Goal: Task Accomplishment & Management: Complete application form

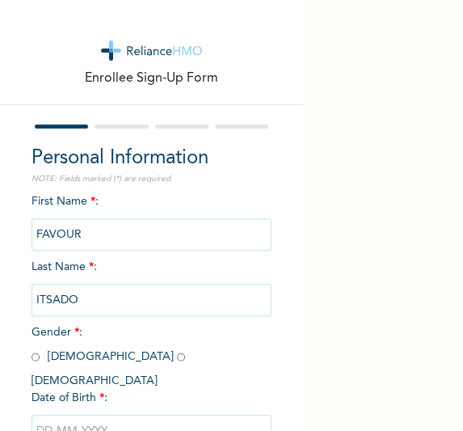
scroll to position [103, 0]
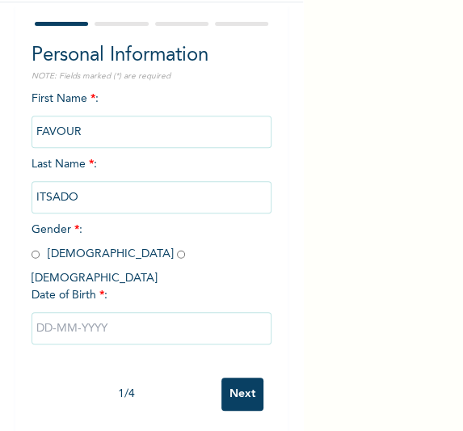
click at [177, 257] on input "radio" at bounding box center [181, 254] width 8 height 15
radio input "true"
click at [88, 315] on input "text" at bounding box center [152, 328] width 241 height 32
select select "9"
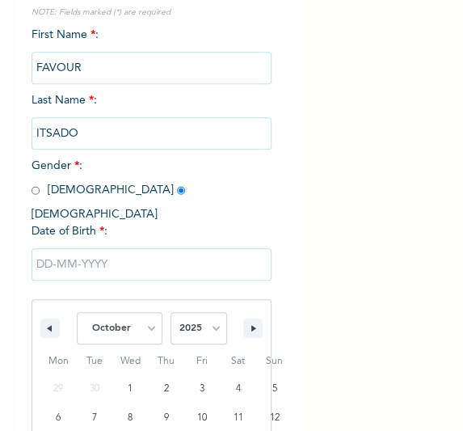
scroll to position [268, 0]
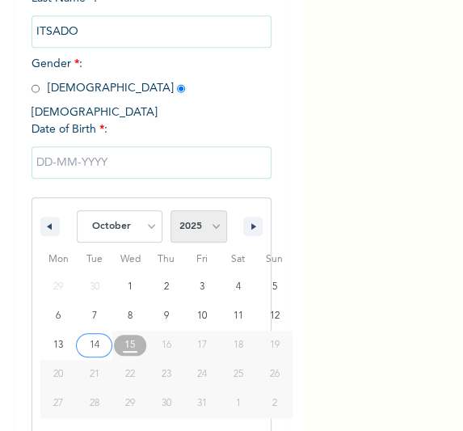
click at [206, 210] on select "2025 2024 2023 2022 2021 2020 2019 2018 2017 2016 2015 2014 2013 2012 2011 2010…" at bounding box center [199, 226] width 57 height 32
select select "2002"
click at [171, 210] on select "2025 2024 2023 2022 2021 2020 2019 2018 2017 2016 2015 2014 2013 2012 2011 2010…" at bounding box center [199, 226] width 57 height 32
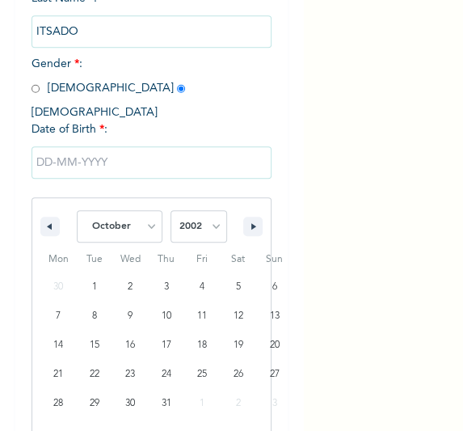
scroll to position [103, 0]
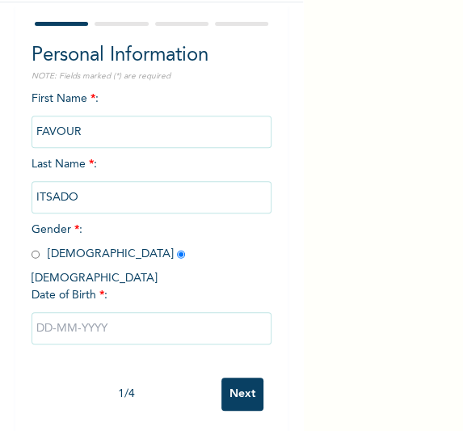
click at [192, 108] on div "First Name * : FAVOUR Last Name * : ITSADO Gender * : Male Female Date of Birth…" at bounding box center [152, 230] width 241 height 279
click at [92, 312] on input "text" at bounding box center [152, 328] width 241 height 32
select select "9"
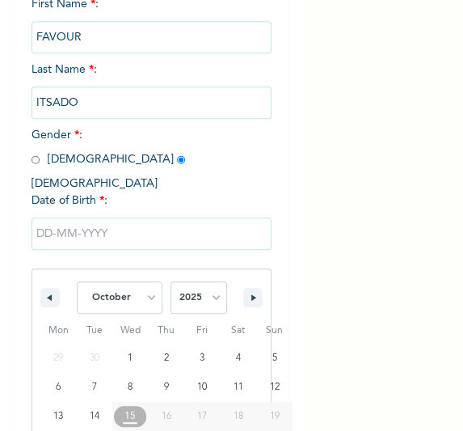
scroll to position [268, 0]
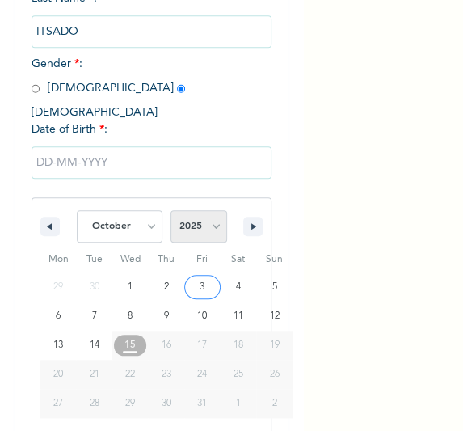
click at [204, 210] on select "2025 2024 2023 2022 2021 2020 2019 2018 2017 2016 2015 2014 2013 2012 2011 2010…" at bounding box center [199, 226] width 57 height 32
select select "2002"
click at [171, 210] on select "2025 2024 2023 2022 2021 2020 2019 2018 2017 2016 2015 2014 2013 2012 2011 2010…" at bounding box center [199, 226] width 57 height 32
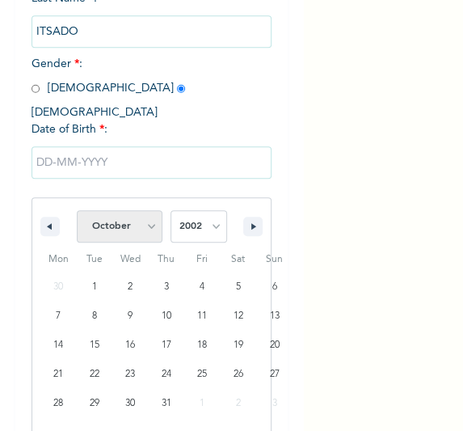
click at [143, 210] on select "January February March April May June July August September October November De…" at bounding box center [120, 226] width 86 height 32
select select "7"
click at [77, 210] on select "January February March April May June July August September October November De…" at bounding box center [120, 226] width 86 height 32
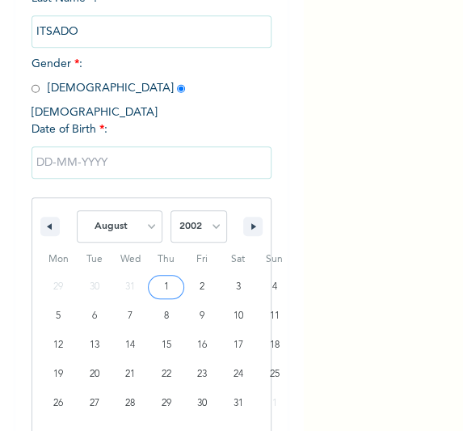
type input "08/01/2002"
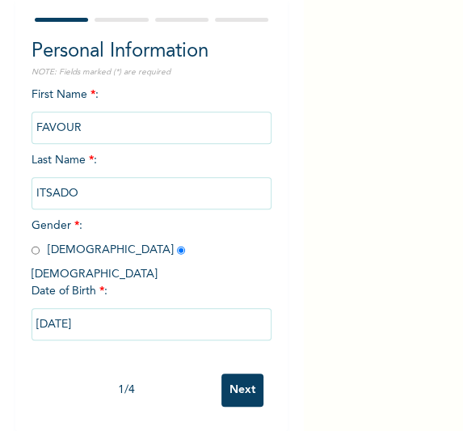
scroll to position [103, 0]
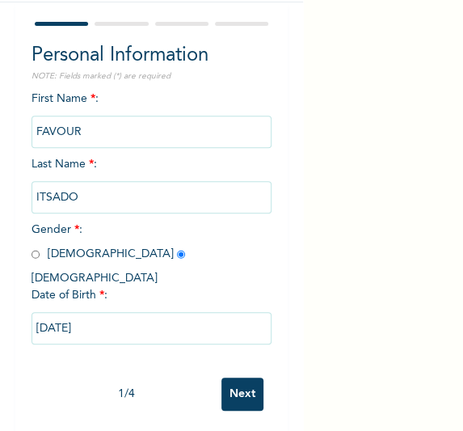
click at [241, 377] on input "Next" at bounding box center [242, 393] width 42 height 33
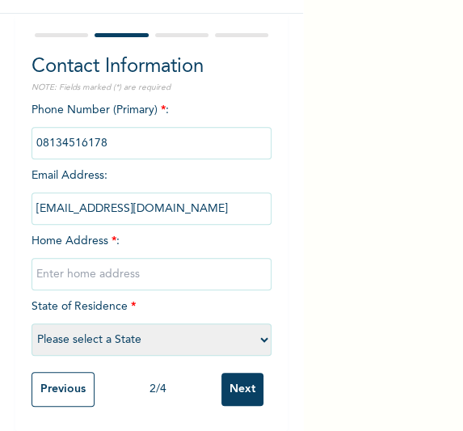
click at [154, 267] on input "text" at bounding box center [152, 274] width 241 height 32
click at [224, 381] on input "Next" at bounding box center [242, 389] width 42 height 33
click at [133, 260] on input "text" at bounding box center [152, 274] width 241 height 32
type input "[GEOGRAPHIC_DATA]"
select select "25"
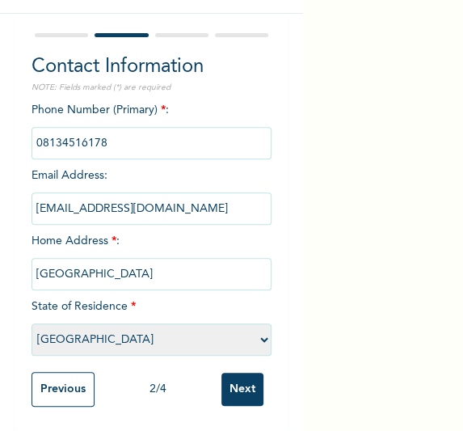
click at [238, 389] on input "Next" at bounding box center [242, 389] width 42 height 33
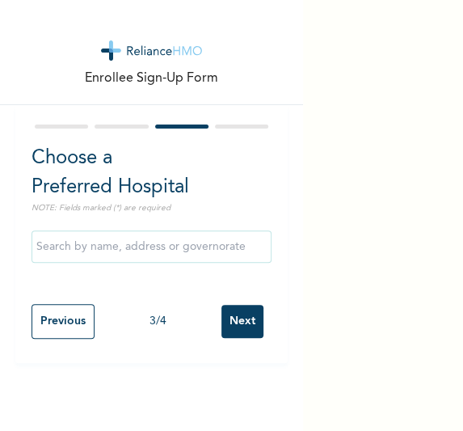
scroll to position [0, 0]
click at [231, 321] on input "Next" at bounding box center [242, 321] width 42 height 33
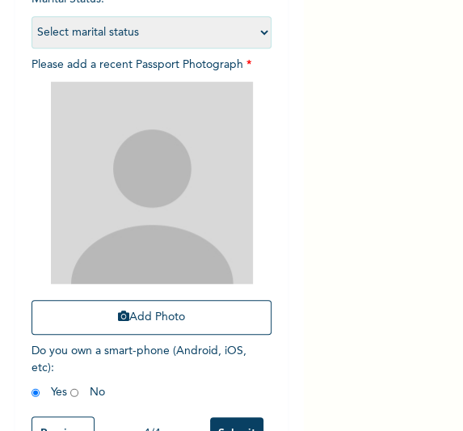
scroll to position [208, 0]
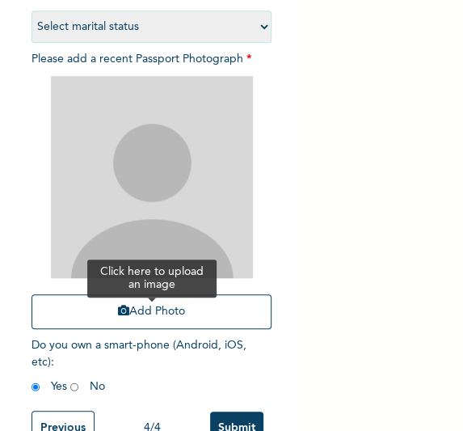
click at [149, 320] on button "Add Photo" at bounding box center [152, 311] width 241 height 35
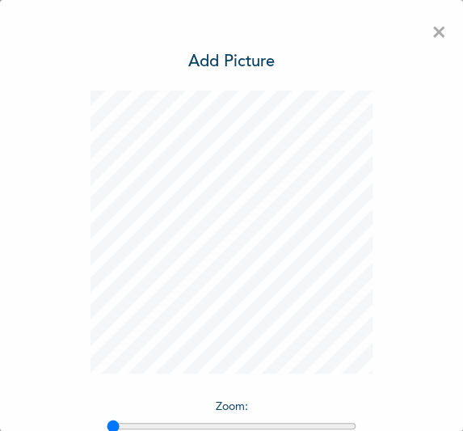
scroll to position [133, 0]
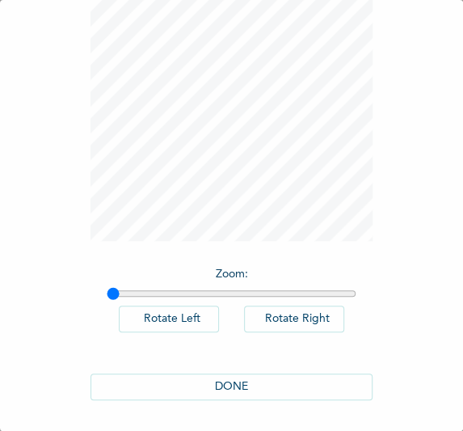
click at [263, 386] on button "DONE" at bounding box center [232, 386] width 283 height 27
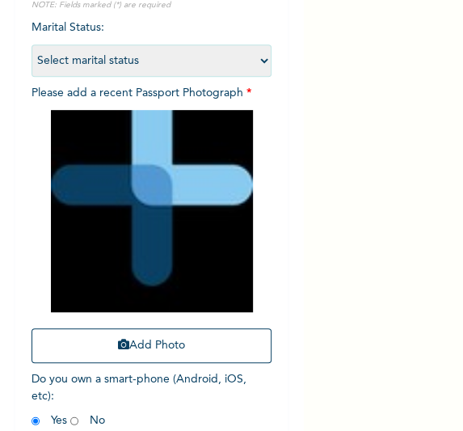
scroll to position [258, 0]
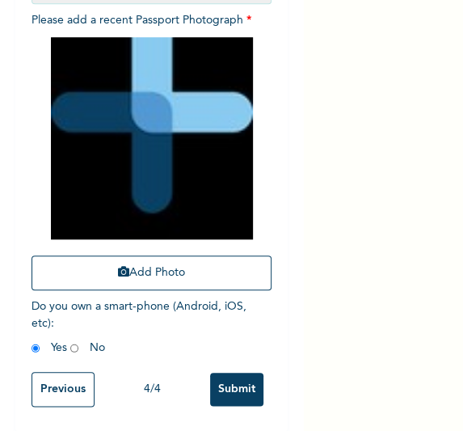
click at [225, 386] on input "Submit" at bounding box center [236, 389] width 53 height 33
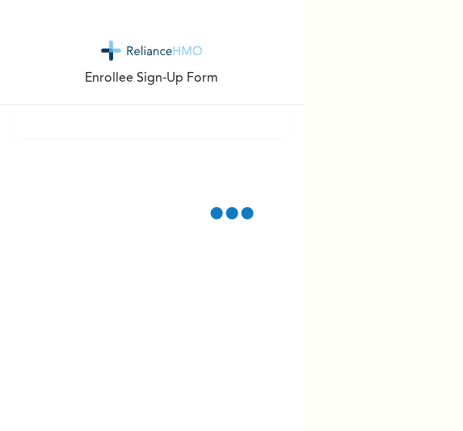
scroll to position [0, 0]
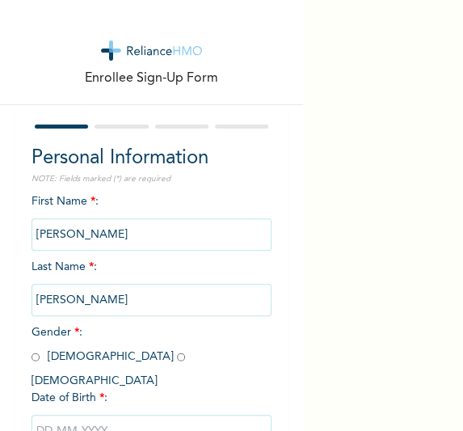
scroll to position [103, 0]
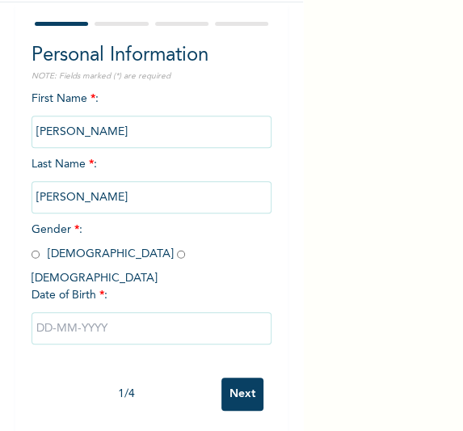
click at [36, 255] on input "radio" at bounding box center [36, 254] width 8 height 15
radio input "true"
click at [109, 316] on input "text" at bounding box center [152, 328] width 241 height 32
select select "9"
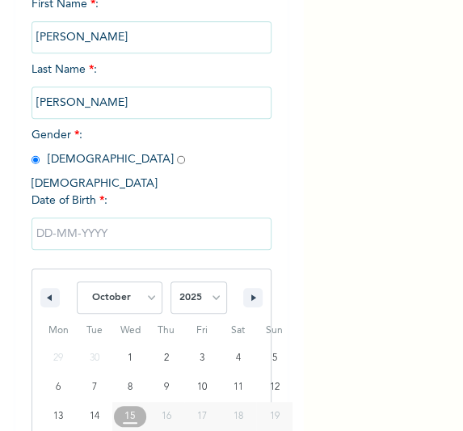
scroll to position [268, 0]
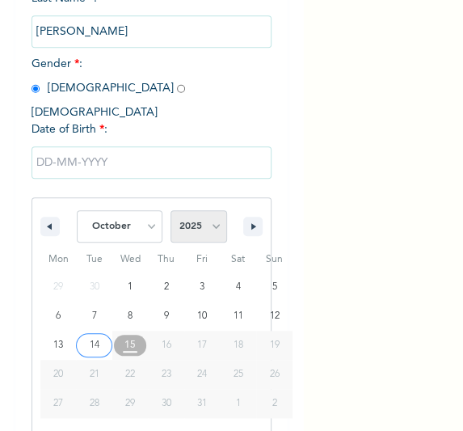
click at [207, 217] on select "2025 2024 2023 2022 2021 2020 2019 2018 2017 2016 2015 2014 2013 2012 2011 2010…" at bounding box center [199, 226] width 57 height 32
select select "1995"
click at [171, 210] on select "2025 2024 2023 2022 2021 2020 2019 2018 2017 2016 2015 2014 2013 2012 2011 2010…" at bounding box center [199, 226] width 57 height 32
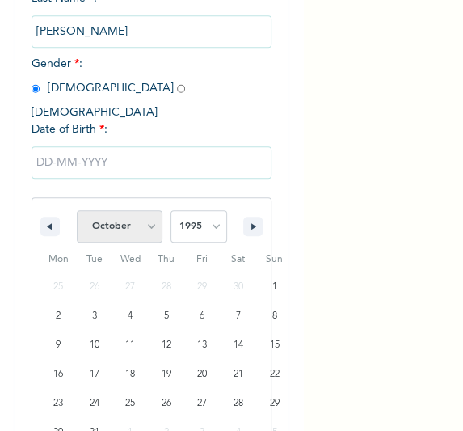
click at [136, 210] on select "January February March April May June July August September October November De…" at bounding box center [120, 226] width 86 height 32
select select "2"
click at [77, 210] on select "January February March April May June July August September October November De…" at bounding box center [120, 226] width 86 height 32
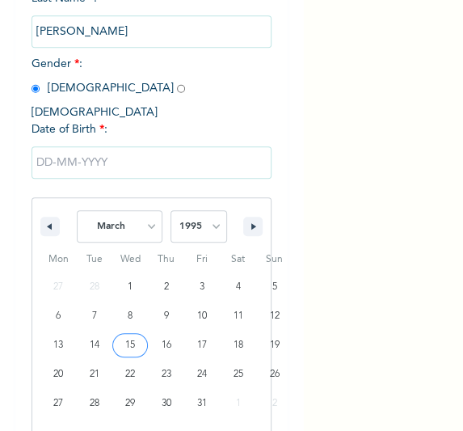
type input "03/15/1995"
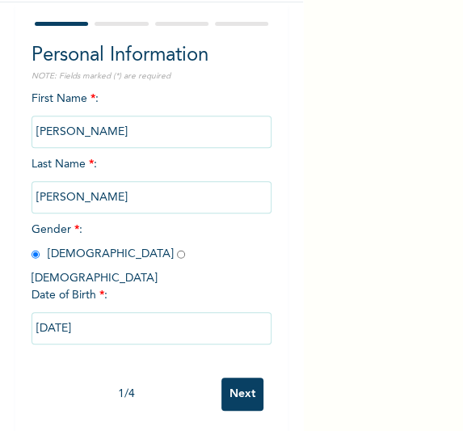
click at [226, 383] on input "Next" at bounding box center [242, 393] width 42 height 33
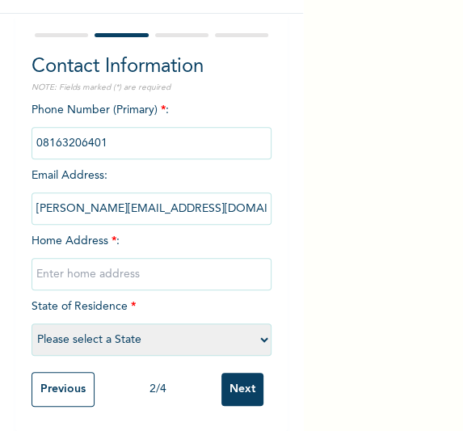
click at [126, 267] on input "text" at bounding box center [152, 274] width 241 height 32
type input "[GEOGRAPHIC_DATA]"
select select "25"
click at [232, 386] on input "Next" at bounding box center [242, 389] width 42 height 33
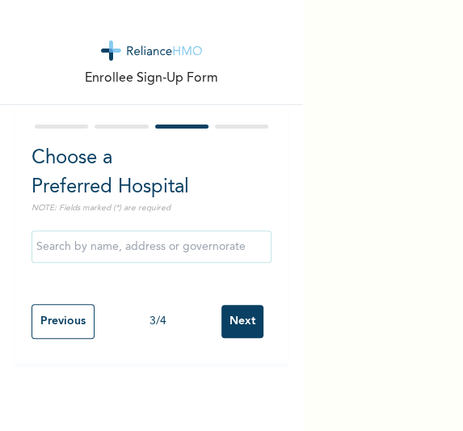
click at [225, 310] on input "Next" at bounding box center [242, 321] width 42 height 33
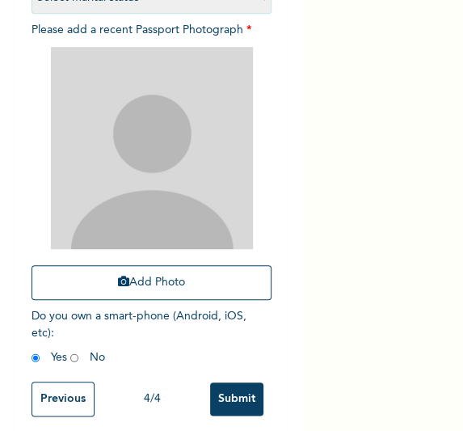
scroll to position [250, 0]
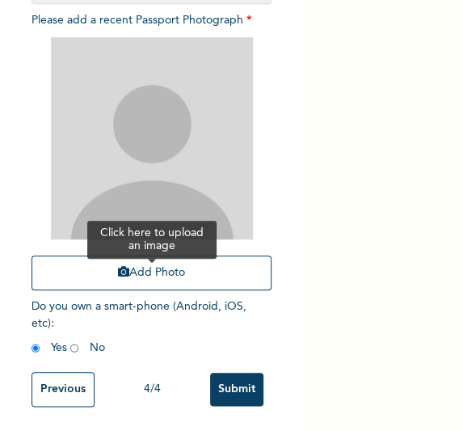
click at [140, 265] on button "Add Photo" at bounding box center [152, 272] width 241 height 35
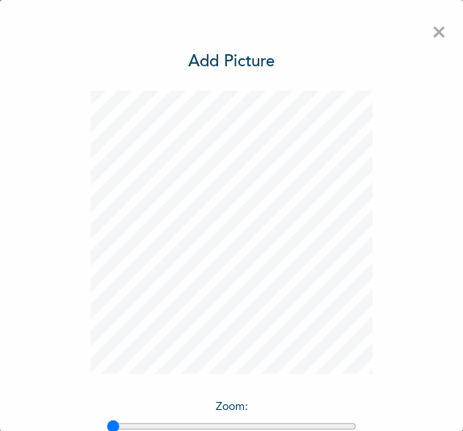
scroll to position [133, 0]
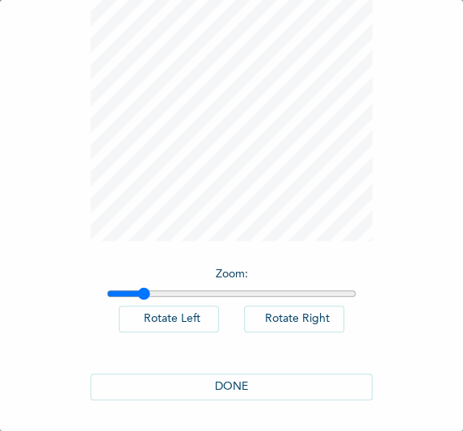
click at [137, 291] on input "range" at bounding box center [232, 293] width 251 height 13
type input "1.21"
click at [156, 295] on input "range" at bounding box center [232, 293] width 251 height 13
click at [215, 379] on button "DONE" at bounding box center [232, 386] width 283 height 27
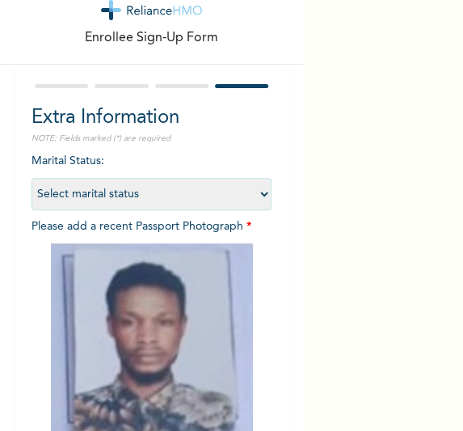
scroll to position [258, 0]
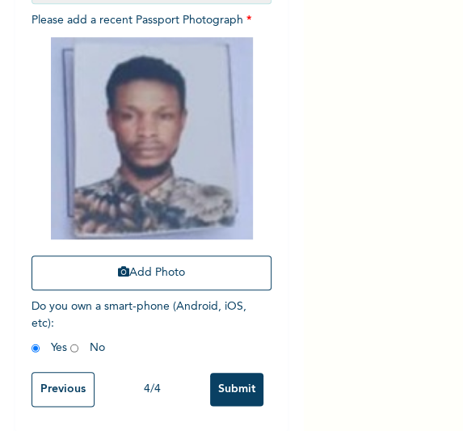
click at [236, 379] on input "Submit" at bounding box center [236, 389] width 53 height 33
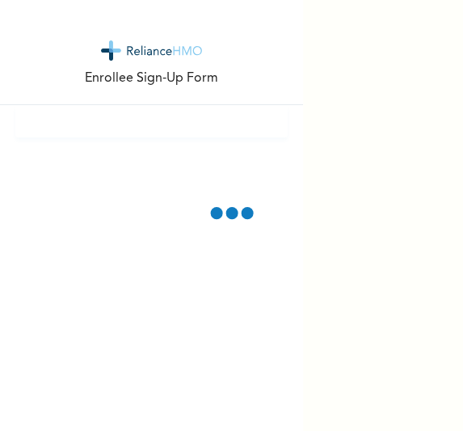
scroll to position [0, 0]
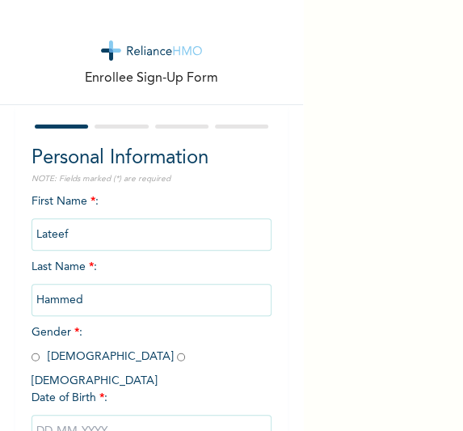
drag, startPoint x: 142, startPoint y: 351, endPoint x: 35, endPoint y: 357, distance: 107.7
click at [35, 357] on input "radio" at bounding box center [36, 356] width 8 height 15
radio input "true"
click at [73, 415] on input "text" at bounding box center [152, 431] width 241 height 32
select select "9"
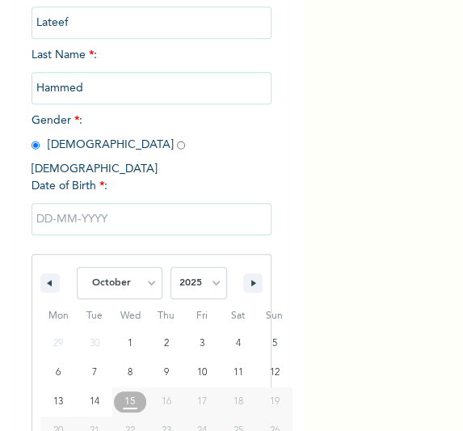
scroll to position [268, 0]
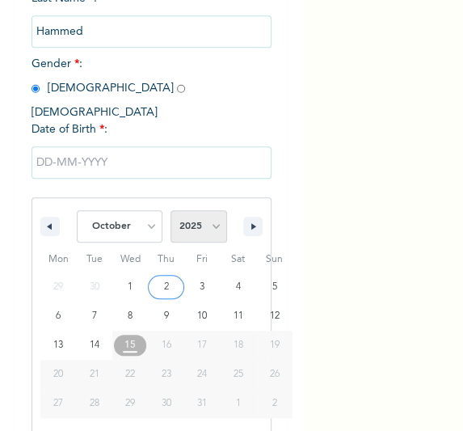
click at [199, 212] on select "2025 2024 2023 2022 2021 2020 2019 2018 2017 2016 2015 2014 2013 2012 2011 2010…" at bounding box center [199, 226] width 57 height 32
select select "1963"
click at [171, 210] on select "2025 2024 2023 2022 2021 2020 2019 2018 2017 2016 2015 2014 2013 2012 2011 2010…" at bounding box center [199, 226] width 57 height 32
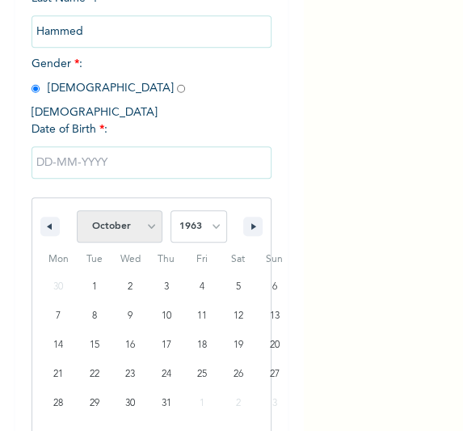
click at [139, 210] on select "January February March April May June July August September October November De…" at bounding box center [120, 226] width 86 height 32
select select "6"
click at [77, 210] on select "January February March April May June July August September October November De…" at bounding box center [120, 226] width 86 height 32
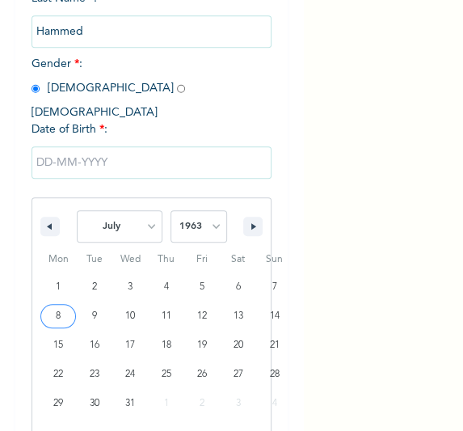
type input "07/08/1963"
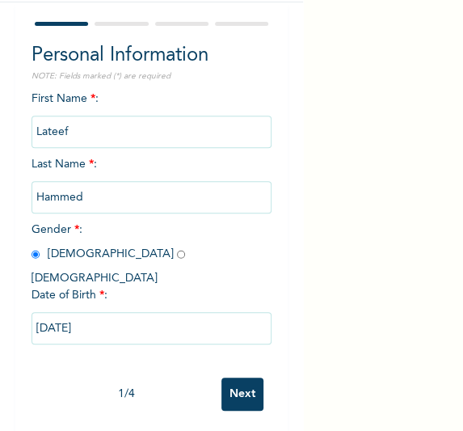
click at [230, 377] on input "Next" at bounding box center [242, 393] width 42 height 33
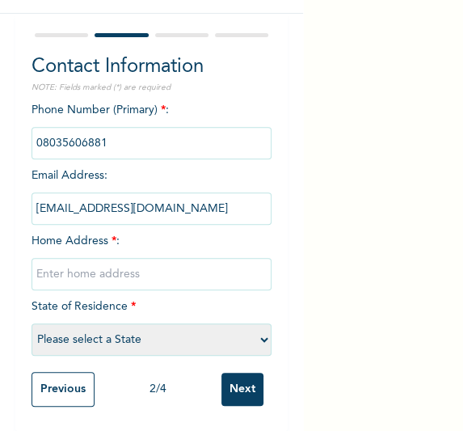
click at [146, 263] on input "text" at bounding box center [152, 274] width 241 height 32
type input "[GEOGRAPHIC_DATA]"
select select "25"
click at [238, 389] on input "Next" at bounding box center [242, 389] width 42 height 33
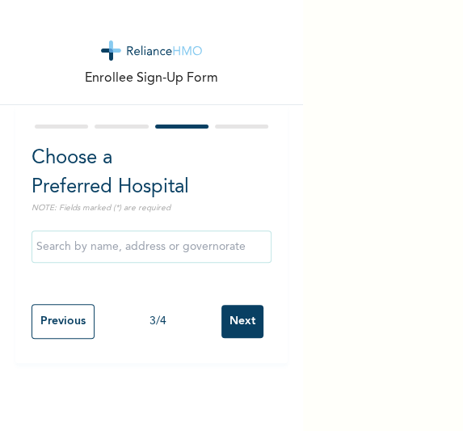
scroll to position [0, 0]
click at [225, 322] on input "Next" at bounding box center [242, 321] width 42 height 33
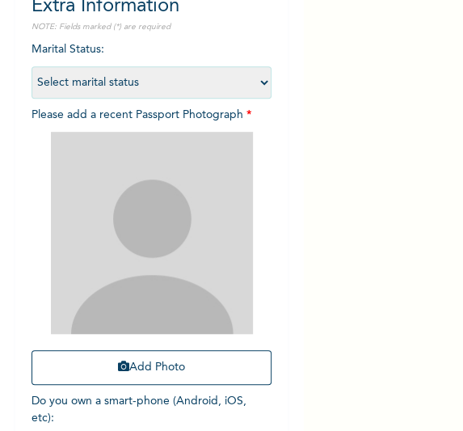
scroll to position [155, 0]
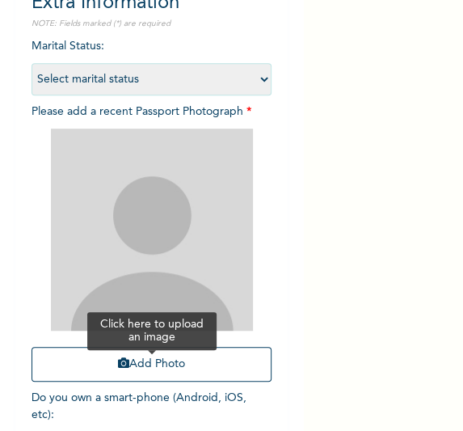
click at [179, 356] on button "Add Photo" at bounding box center [152, 364] width 241 height 35
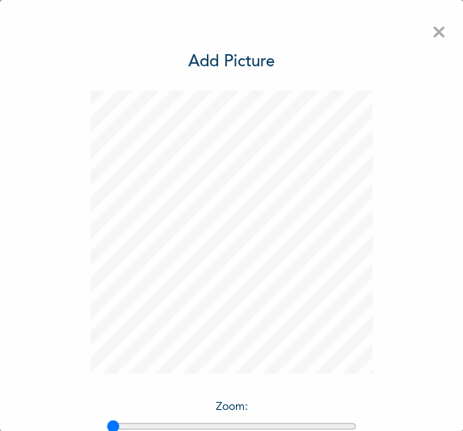
scroll to position [133, 0]
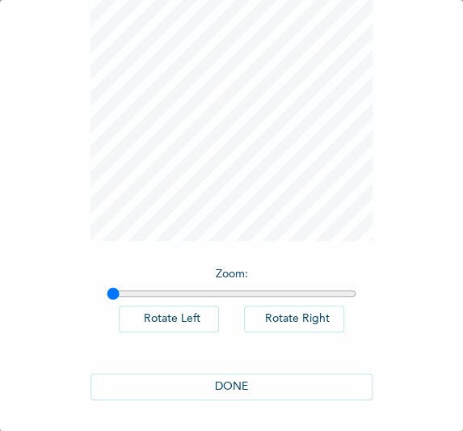
click at [290, 392] on button "DONE" at bounding box center [232, 386] width 283 height 27
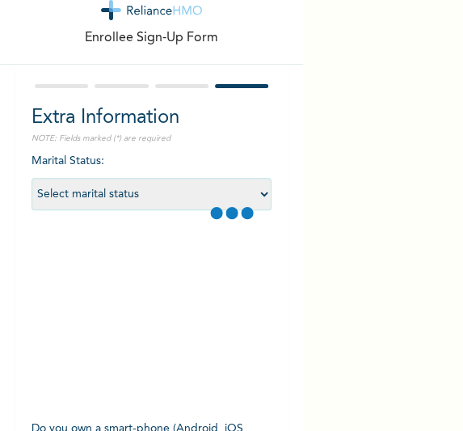
scroll to position [174, 0]
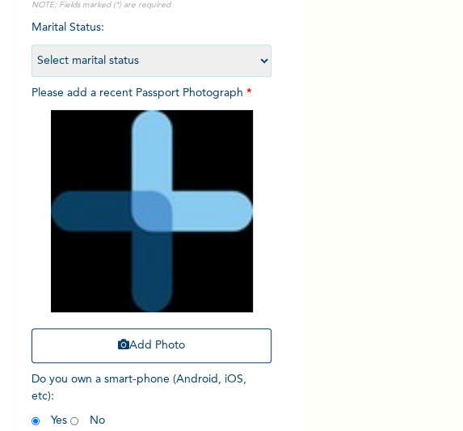
click at [179, 245] on img at bounding box center [152, 211] width 202 height 202
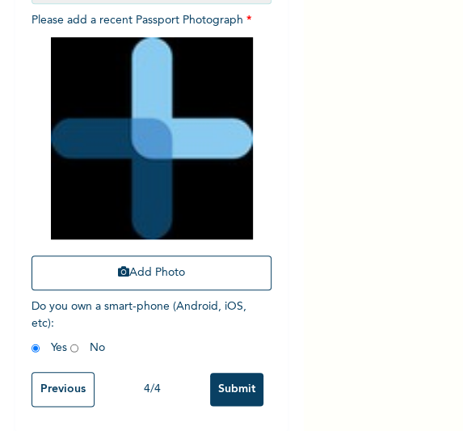
click at [236, 377] on input "Submit" at bounding box center [236, 389] width 53 height 33
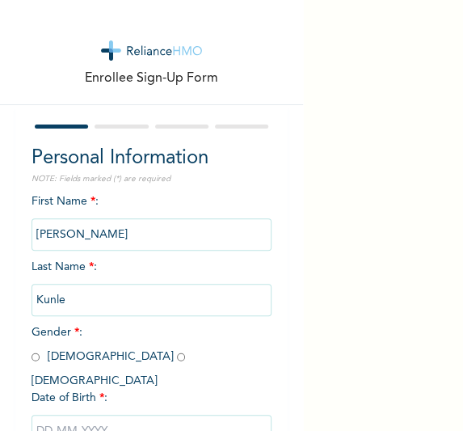
click at [33, 356] on input "radio" at bounding box center [36, 356] width 8 height 15
radio input "true"
click at [136, 415] on input "text" at bounding box center [152, 431] width 241 height 32
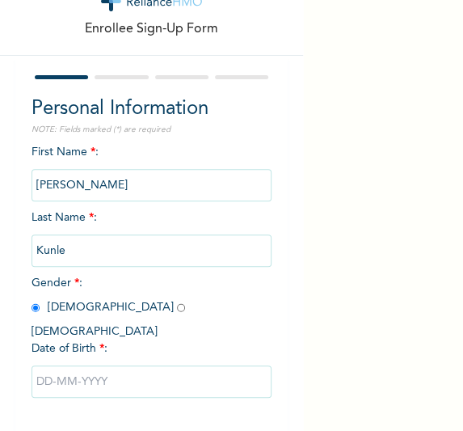
select select "9"
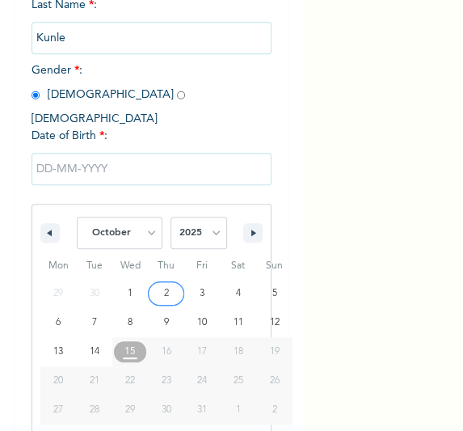
scroll to position [268, 0]
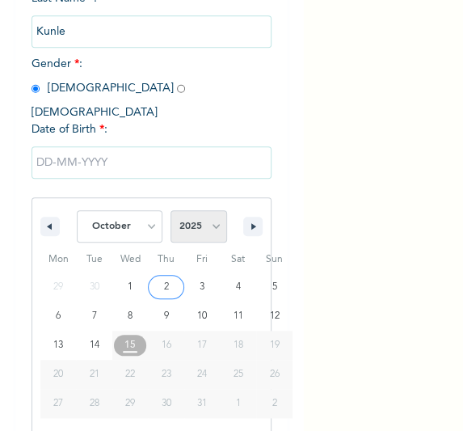
click at [212, 213] on select "2025 2024 2023 2022 2021 2020 2019 2018 2017 2016 2015 2014 2013 2012 2011 2010…" at bounding box center [199, 226] width 57 height 32
select select "1975"
click at [171, 210] on select "2025 2024 2023 2022 2021 2020 2019 2018 2017 2016 2015 2014 2013 2012 2011 2010…" at bounding box center [199, 226] width 57 height 32
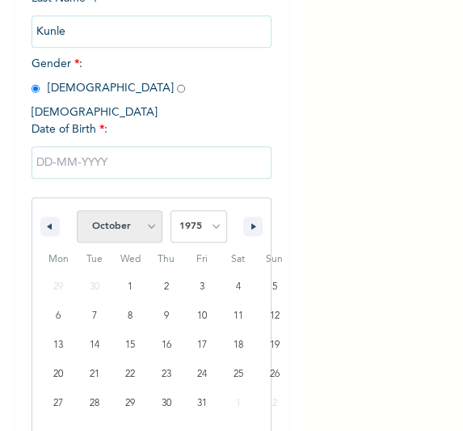
click at [132, 221] on select "January February March April May June July August September October November De…" at bounding box center [120, 226] width 86 height 32
select select "2"
click at [77, 210] on select "January February March April May June July August September October November De…" at bounding box center [120, 226] width 86 height 32
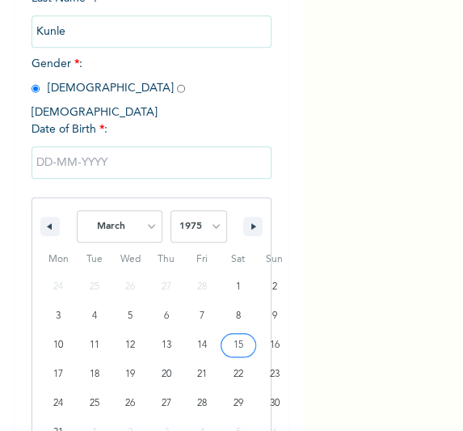
type input "03/15/1975"
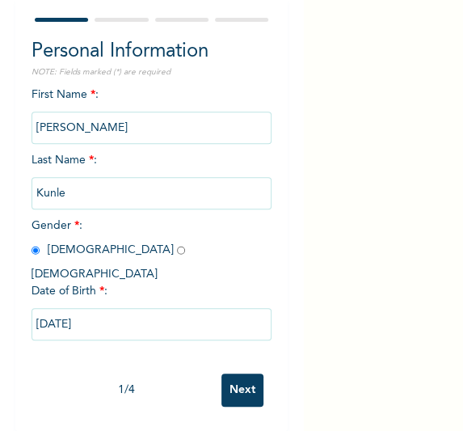
scroll to position [103, 0]
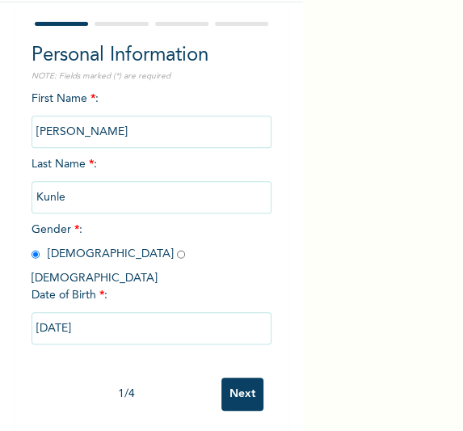
click at [232, 377] on input "Next" at bounding box center [242, 393] width 42 height 33
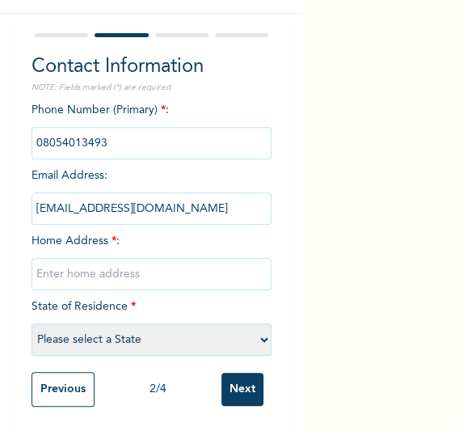
scroll to position [104, 0]
click at [104, 269] on input "text" at bounding box center [152, 274] width 241 height 32
type input "[GEOGRAPHIC_DATA]"
select select "25"
click at [242, 387] on input "Next" at bounding box center [242, 389] width 42 height 33
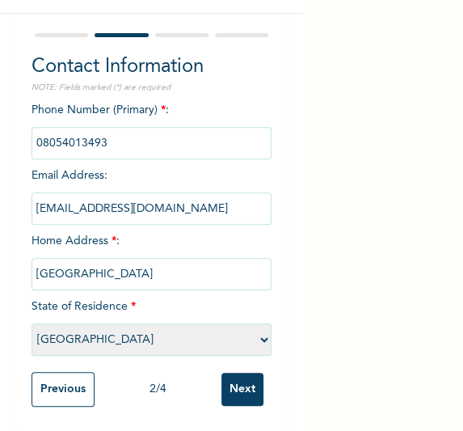
scroll to position [0, 0]
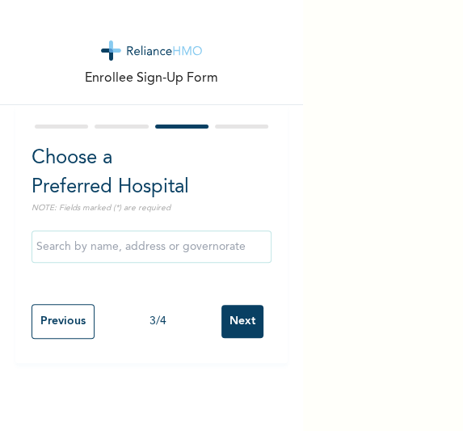
click at [238, 306] on input "Next" at bounding box center [242, 321] width 42 height 33
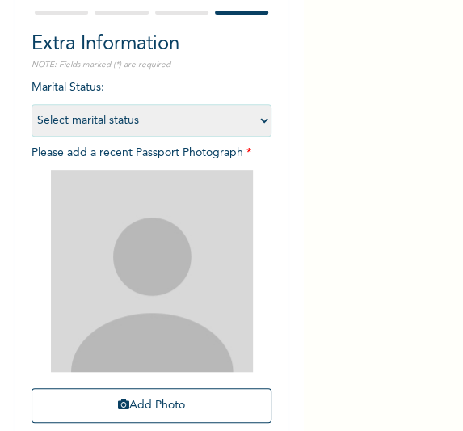
scroll to position [258, 0]
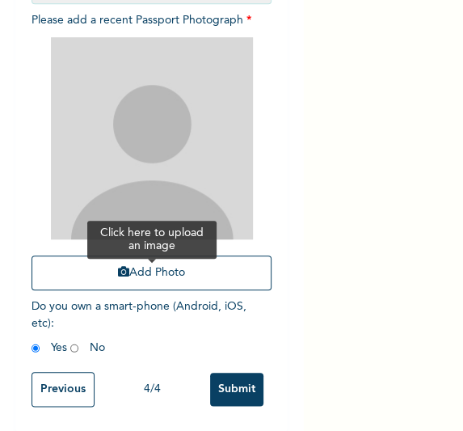
click at [170, 255] on button "Add Photo" at bounding box center [152, 272] width 241 height 35
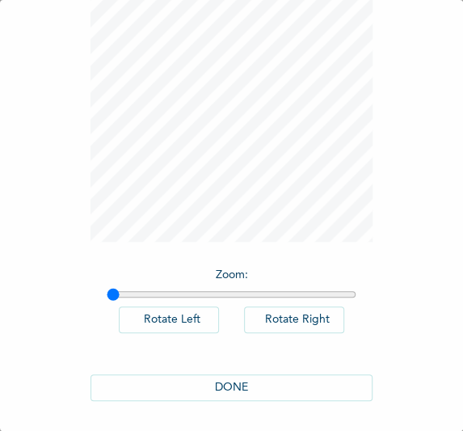
scroll to position [133, 0]
click at [245, 375] on button "DONE" at bounding box center [232, 386] width 283 height 27
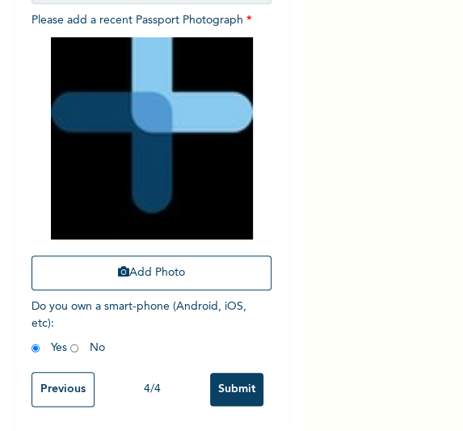
scroll to position [258, 0]
click at [231, 381] on input "Submit" at bounding box center [236, 389] width 53 height 33
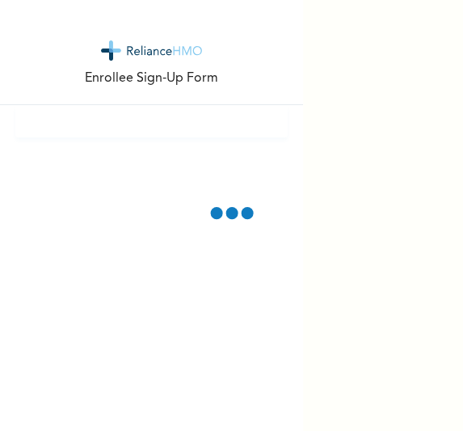
scroll to position [0, 0]
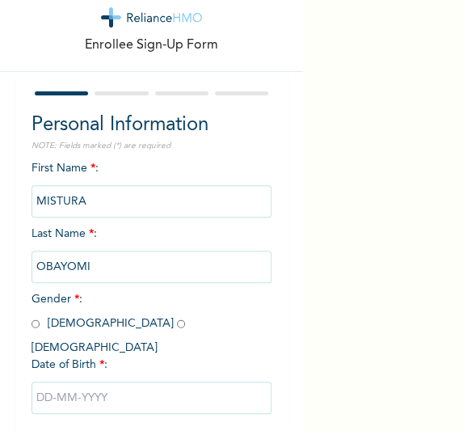
scroll to position [103, 0]
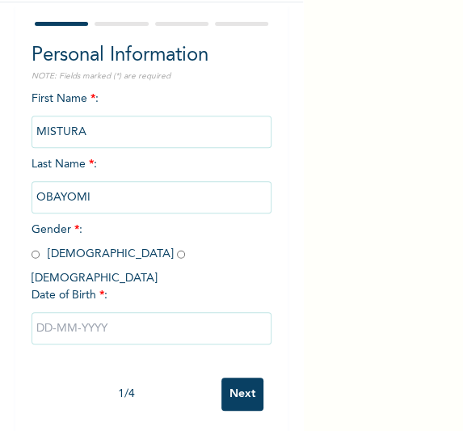
drag, startPoint x: 77, startPoint y: 258, endPoint x: 78, endPoint y: 272, distance: 13.8
click at [177, 258] on input "radio" at bounding box center [181, 254] width 8 height 15
radio input "true"
click at [94, 316] on input "text" at bounding box center [152, 328] width 241 height 32
select select "9"
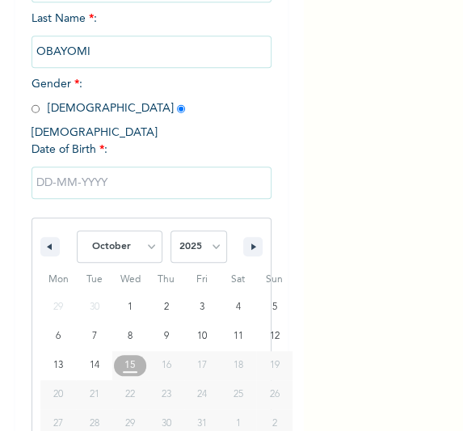
scroll to position [268, 0]
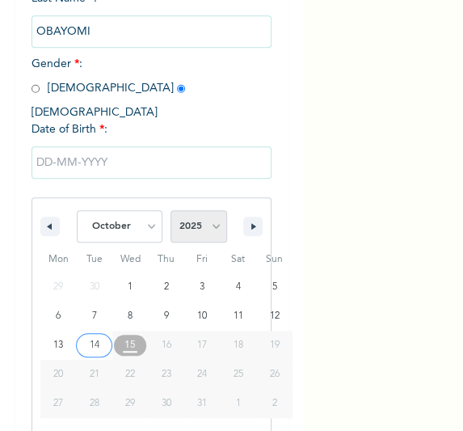
click at [207, 210] on select "2025 2024 2023 2022 2021 2020 2019 2018 2017 2016 2015 2014 2013 2012 2011 2010…" at bounding box center [199, 226] width 57 height 32
select select "2000"
click at [171, 210] on select "2025 2024 2023 2022 2021 2020 2019 2018 2017 2016 2015 2014 2013 2012 2011 2010…" at bounding box center [199, 226] width 57 height 32
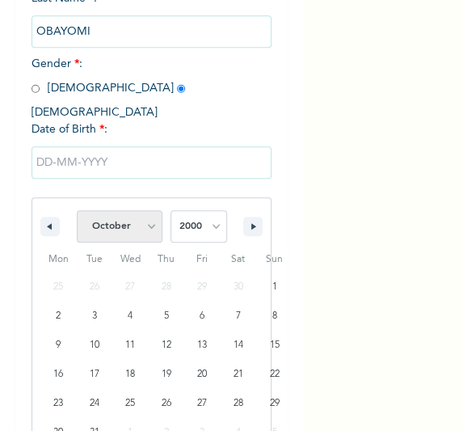
click at [151, 217] on select "January February March April May June July August September October November De…" at bounding box center [120, 226] width 86 height 32
select select "7"
click at [77, 210] on select "January February March April May June July August September October November De…" at bounding box center [120, 226] width 86 height 32
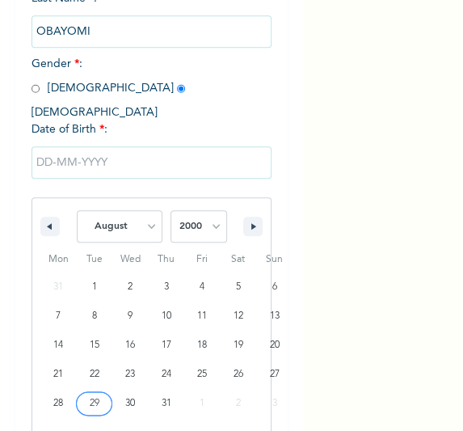
type input "[DATE]"
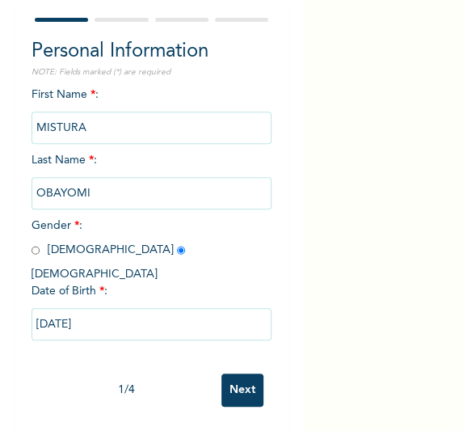
scroll to position [103, 0]
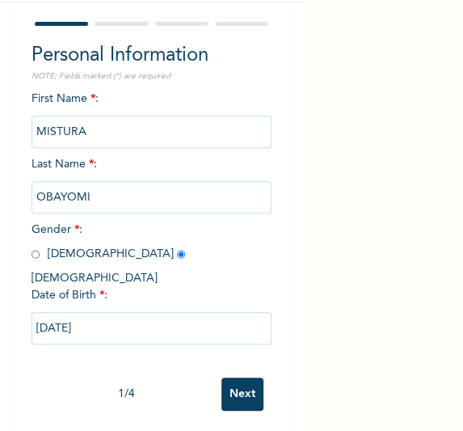
click at [247, 382] on input "Next" at bounding box center [242, 393] width 42 height 33
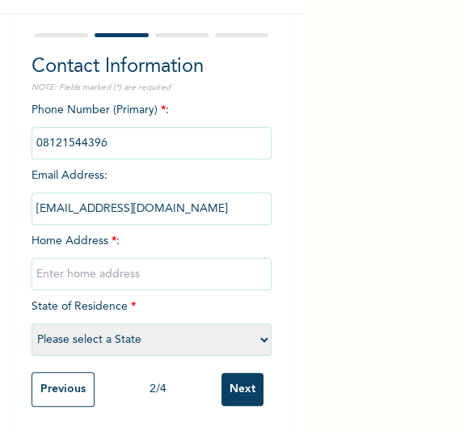
click at [169, 263] on input "text" at bounding box center [152, 274] width 241 height 32
type input "[GEOGRAPHIC_DATA]"
select select "25"
click at [225, 381] on input "Next" at bounding box center [242, 389] width 42 height 33
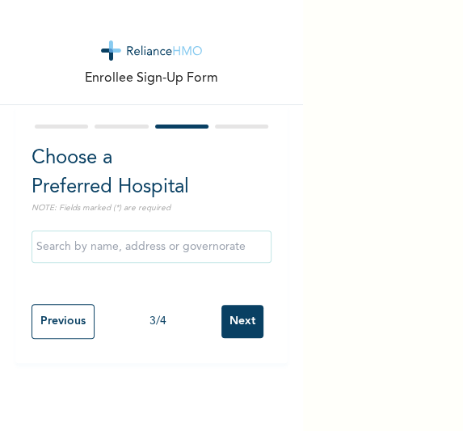
click at [234, 326] on input "Next" at bounding box center [242, 321] width 42 height 33
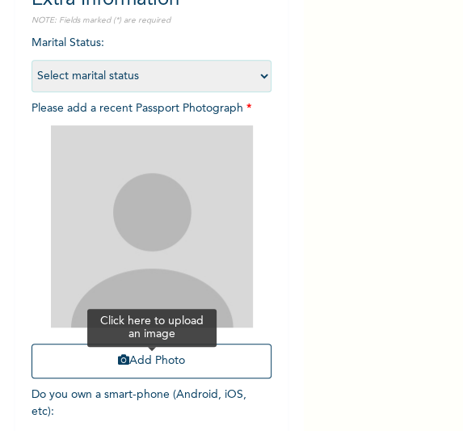
scroll to position [245, 0]
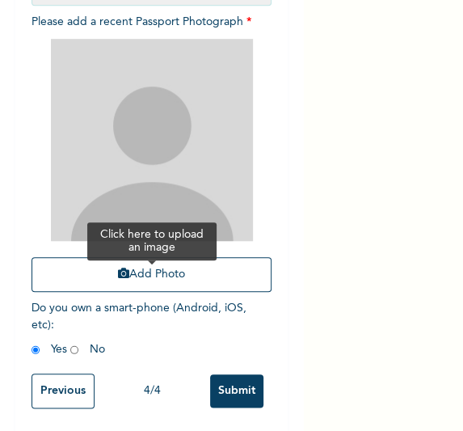
click at [179, 275] on button "Add Photo" at bounding box center [152, 274] width 241 height 35
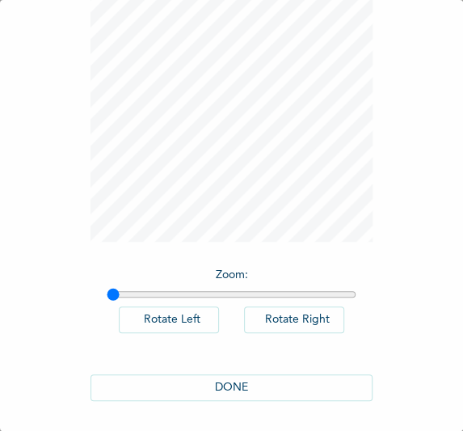
scroll to position [133, 0]
click at [129, 379] on button "DONE" at bounding box center [232, 386] width 283 height 27
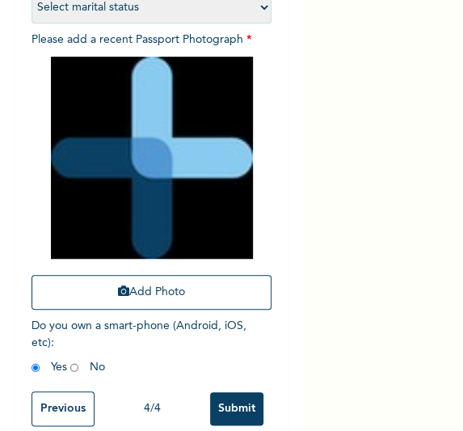
scroll to position [258, 0]
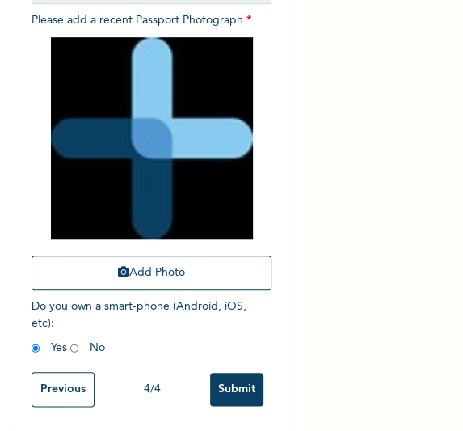
click at [229, 373] on input "Submit" at bounding box center [236, 389] width 53 height 33
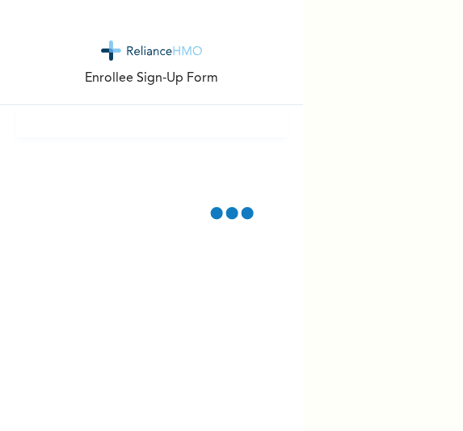
scroll to position [0, 0]
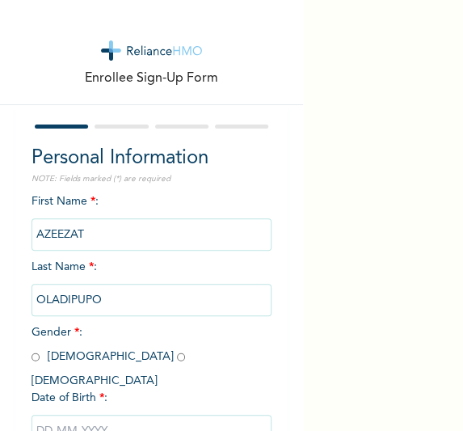
click at [177, 356] on input "radio" at bounding box center [181, 356] width 8 height 15
radio input "true"
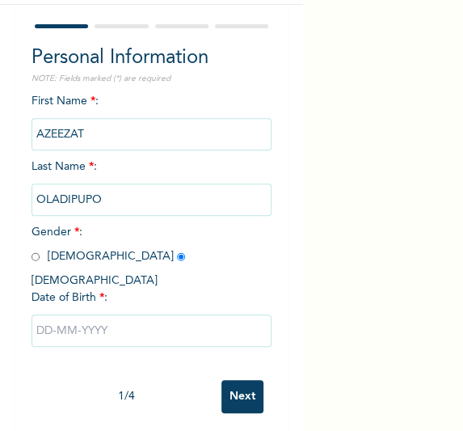
click at [114, 319] on input "text" at bounding box center [152, 330] width 241 height 32
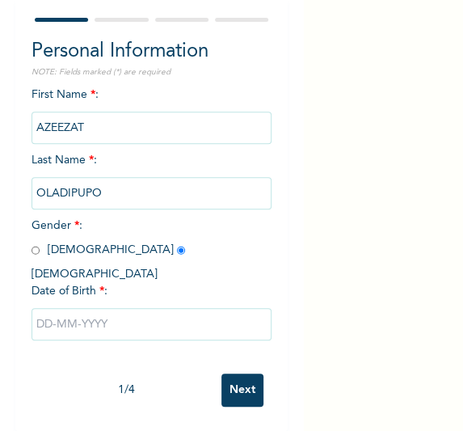
select select "9"
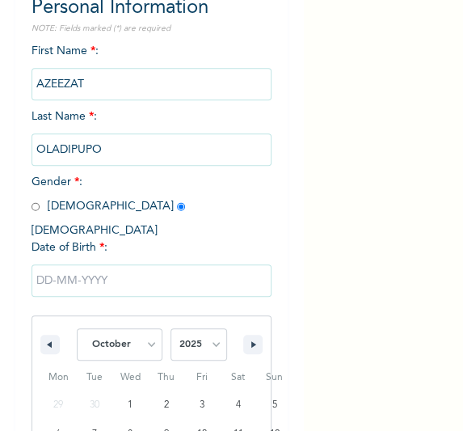
scroll to position [268, 0]
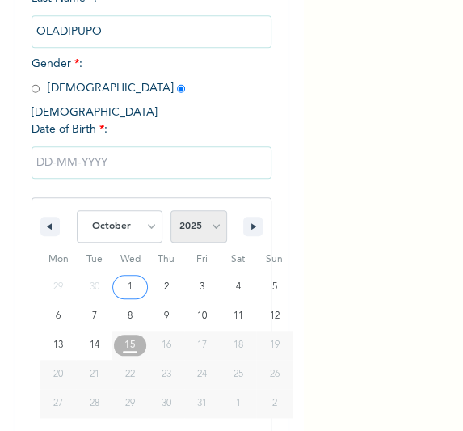
click at [201, 210] on select "2025 2024 2023 2022 2021 2020 2019 2018 2017 2016 2015 2014 2013 2012 2011 2010…" at bounding box center [199, 226] width 57 height 32
select select "2001"
click at [171, 210] on select "2025 2024 2023 2022 2021 2020 2019 2018 2017 2016 2015 2014 2013 2012 2011 2010…" at bounding box center [199, 226] width 57 height 32
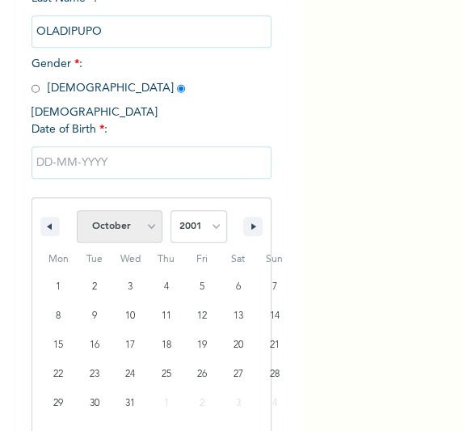
click at [146, 215] on select "January February March April May June July August September October November De…" at bounding box center [120, 226] width 86 height 32
select select "8"
click at [77, 210] on select "January February March April May June July August September October November De…" at bounding box center [120, 226] width 86 height 32
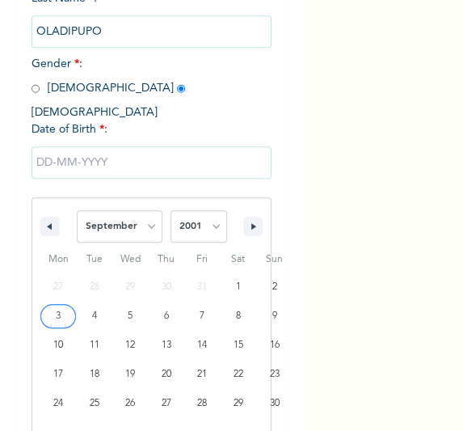
type input "09/03/2001"
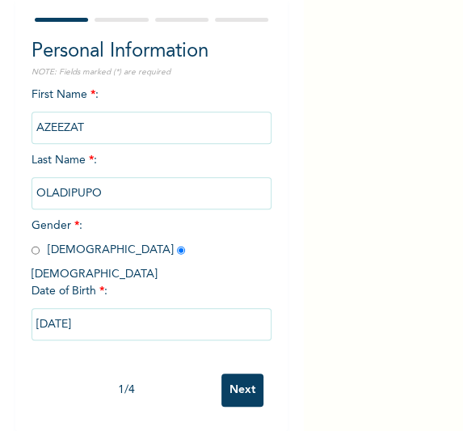
scroll to position [103, 0]
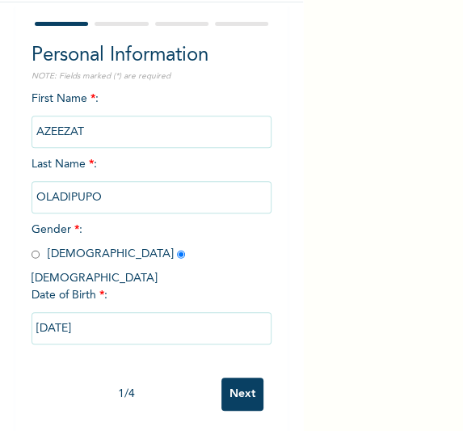
click at [242, 384] on input "Next" at bounding box center [242, 393] width 42 height 33
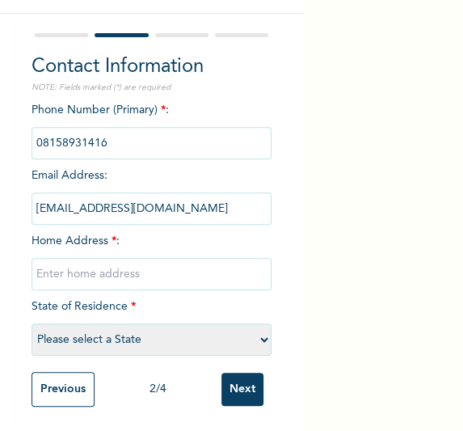
drag, startPoint x: 135, startPoint y: 267, endPoint x: 130, endPoint y: 255, distance: 12.3
click at [135, 267] on input "text" at bounding box center [152, 274] width 241 height 32
type input "[GEOGRAPHIC_DATA]"
select select "25"
click at [234, 373] on input "Next" at bounding box center [242, 389] width 42 height 33
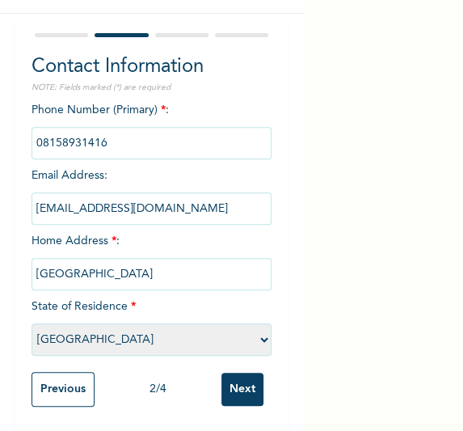
scroll to position [0, 0]
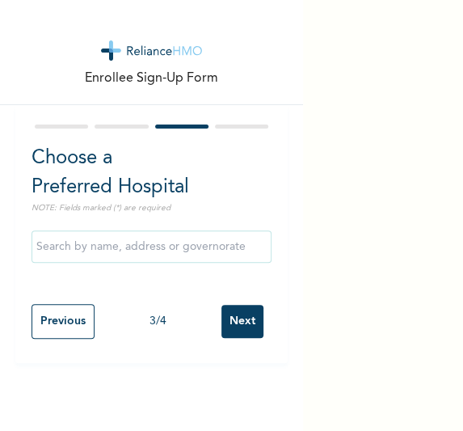
click at [238, 318] on input "Next" at bounding box center [242, 321] width 42 height 33
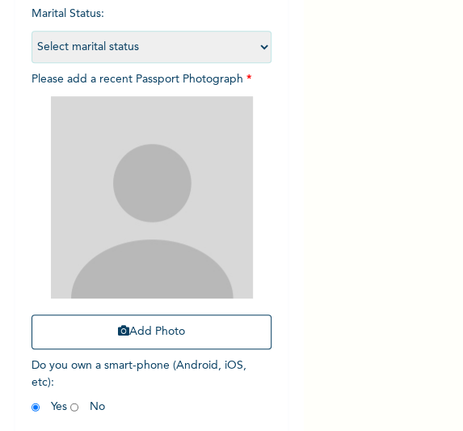
scroll to position [245, 0]
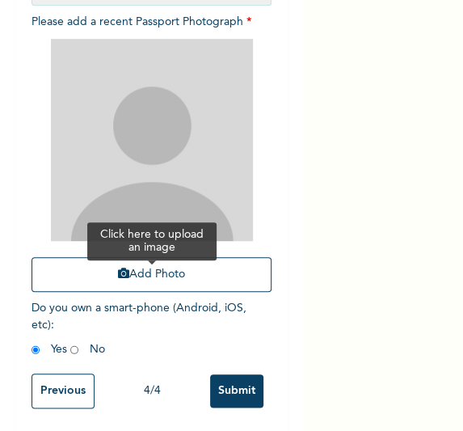
click at [177, 277] on button "Add Photo" at bounding box center [152, 274] width 241 height 35
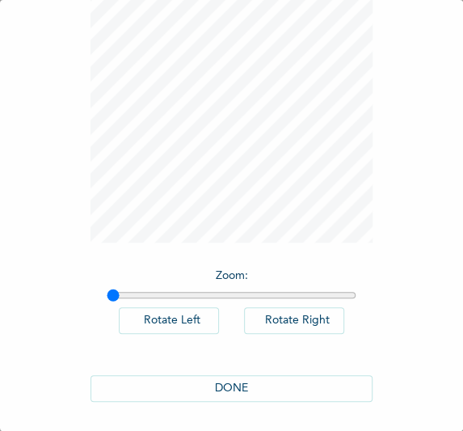
scroll to position [133, 0]
click at [247, 394] on button "DONE" at bounding box center [232, 386] width 283 height 27
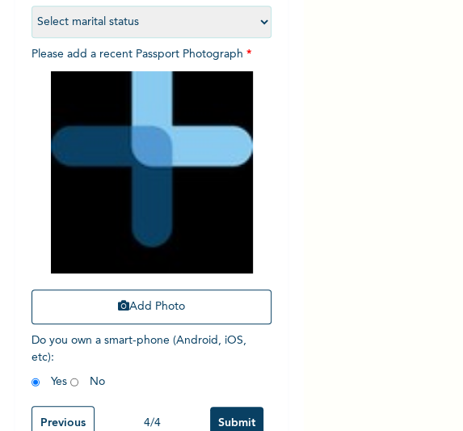
scroll to position [258, 0]
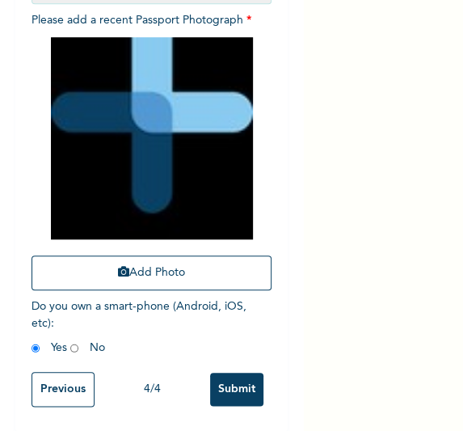
click at [242, 381] on input "Submit" at bounding box center [236, 389] width 53 height 33
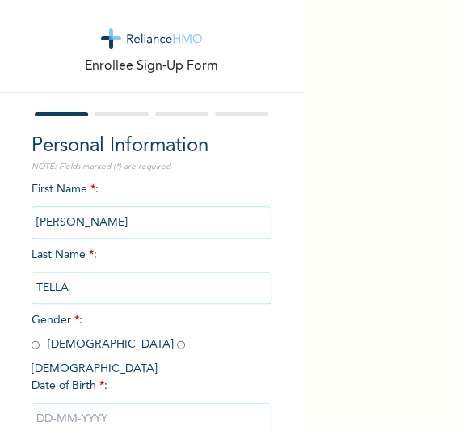
scroll to position [48, 0]
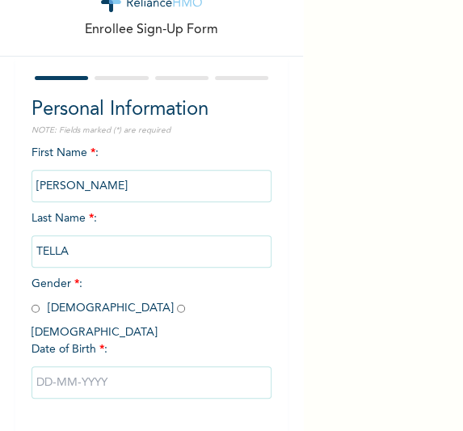
click at [36, 308] on input "radio" at bounding box center [36, 308] width 8 height 15
radio input "true"
click at [98, 366] on input "text" at bounding box center [152, 382] width 241 height 32
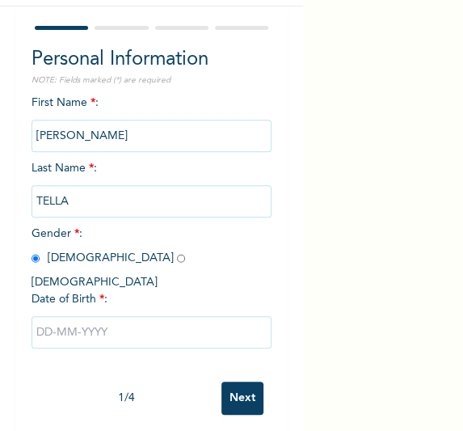
select select "9"
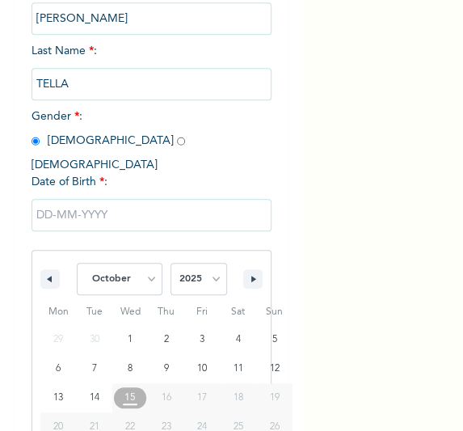
scroll to position [268, 0]
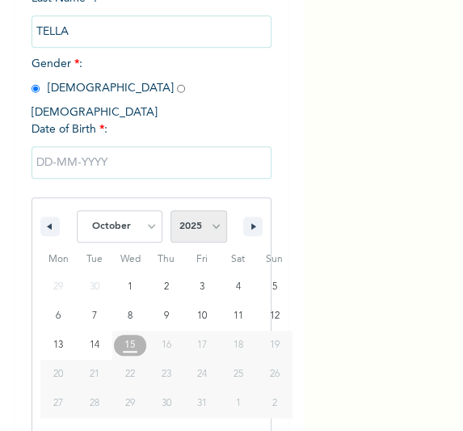
click at [192, 210] on select "2025 2024 2023 2022 2021 2020 2019 2018 2017 2016 2015 2014 2013 2012 2011 2010…" at bounding box center [199, 226] width 57 height 32
select select "1997"
click at [171, 210] on select "2025 2024 2023 2022 2021 2020 2019 2018 2017 2016 2015 2014 2013 2012 2011 2010…" at bounding box center [199, 226] width 57 height 32
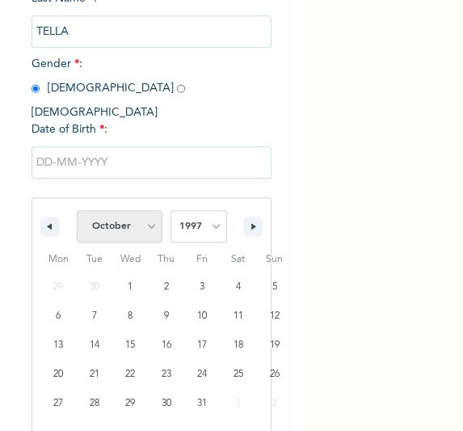
click at [141, 215] on select "January February March April May June July August September October November De…" at bounding box center [120, 226] width 86 height 32
select select "11"
click at [77, 210] on select "January February March April May June July August September October November De…" at bounding box center [120, 226] width 86 height 32
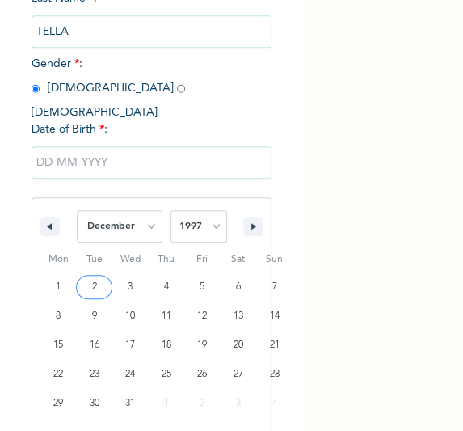
type input "[DATE]"
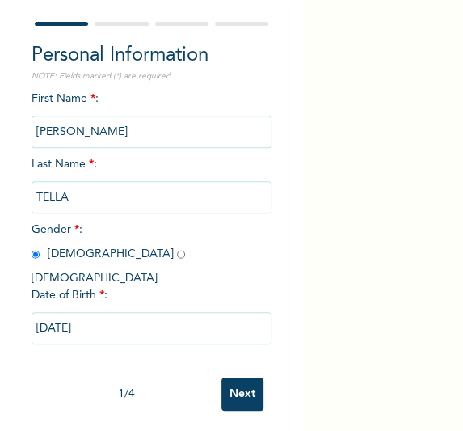
click at [223, 377] on input "Next" at bounding box center [242, 393] width 42 height 33
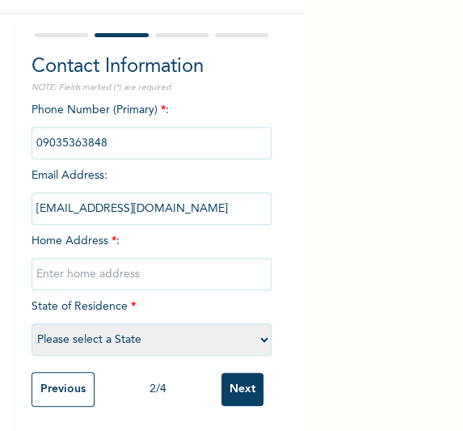
click at [185, 284] on div "Phone Number (Primary) * : Email Address : [EMAIL_ADDRESS][DOMAIN_NAME] Home Ad…" at bounding box center [152, 233] width 241 height 262
click at [190, 275] on input "text" at bounding box center [152, 274] width 241 height 32
type input "[GEOGRAPHIC_DATA]"
select select "25"
click at [244, 381] on input "Next" at bounding box center [242, 389] width 42 height 33
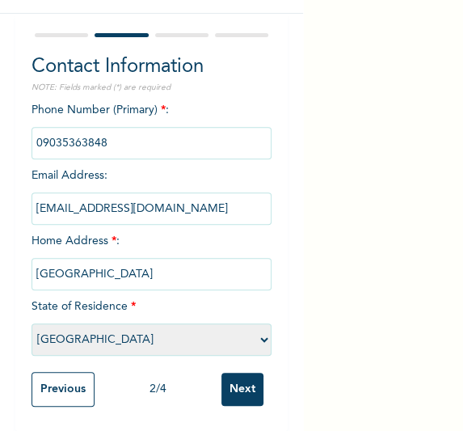
scroll to position [0, 0]
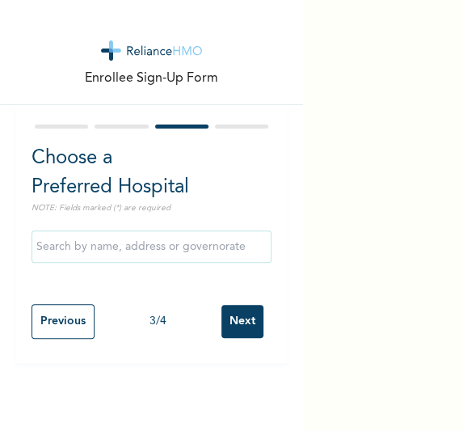
click at [232, 317] on input "Next" at bounding box center [242, 321] width 42 height 33
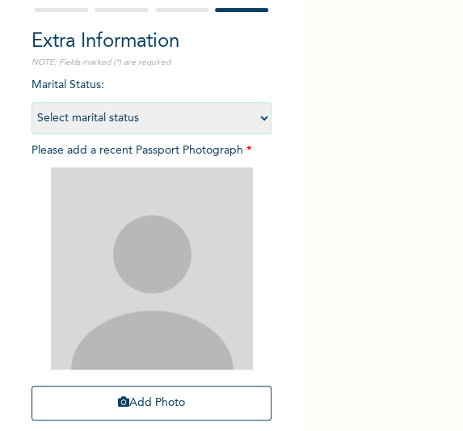
scroll to position [196, 0]
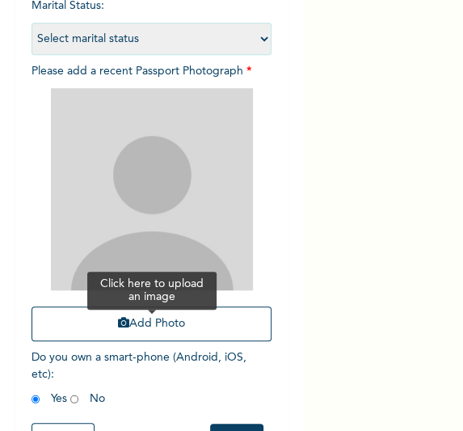
click at [187, 333] on button "Add Photo" at bounding box center [152, 323] width 241 height 35
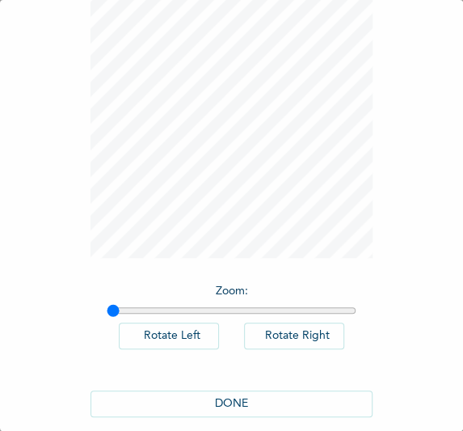
scroll to position [133, 0]
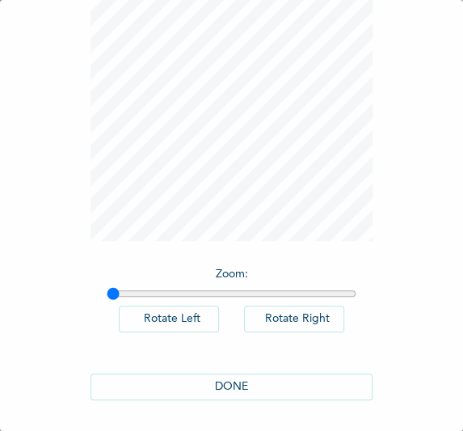
click at [264, 380] on button "DONE" at bounding box center [232, 386] width 283 height 27
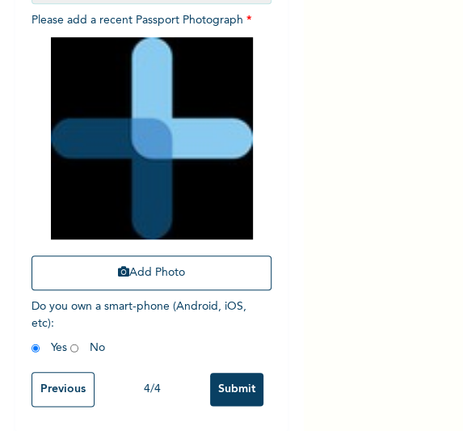
scroll to position [258, 0]
click at [222, 386] on input "Submit" at bounding box center [236, 389] width 53 height 33
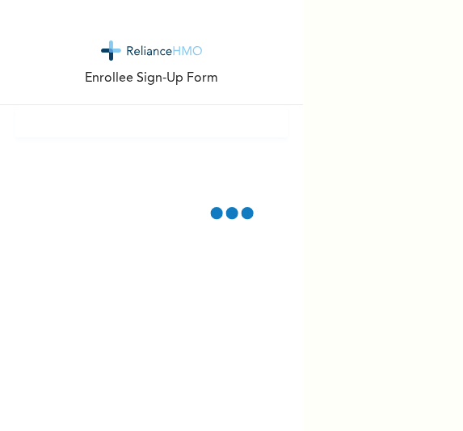
scroll to position [0, 0]
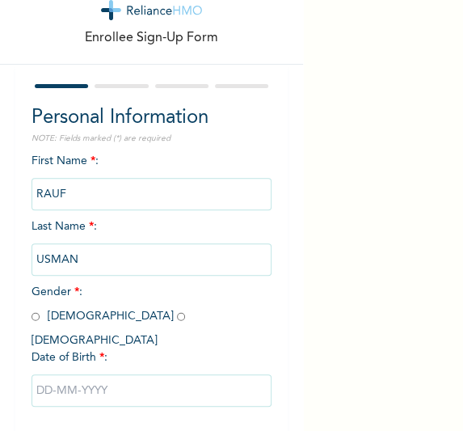
scroll to position [103, 0]
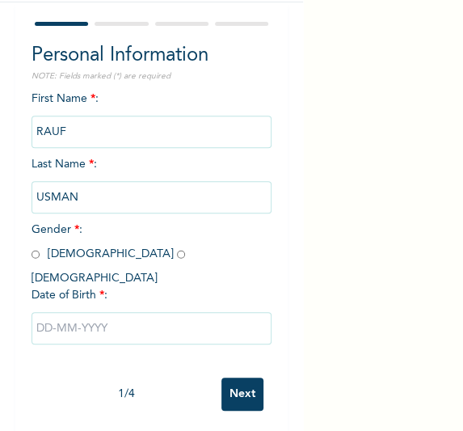
click at [40, 263] on div "First Name * : [PERSON_NAME] Last Name * : USMAN Gender * : [DEMOGRAPHIC_DATA] …" at bounding box center [152, 230] width 241 height 279
click at [40, 256] on span "Gender * : [DEMOGRAPHIC_DATA] [DEMOGRAPHIC_DATA]" at bounding box center [113, 254] width 162 height 60
click at [32, 255] on input "radio" at bounding box center [36, 254] width 8 height 15
radio input "true"
click at [79, 312] on input "text" at bounding box center [152, 328] width 241 height 32
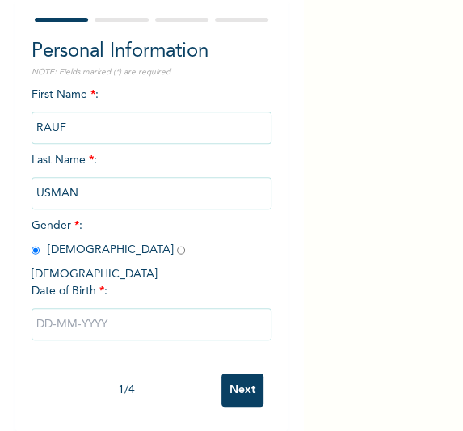
select select "9"
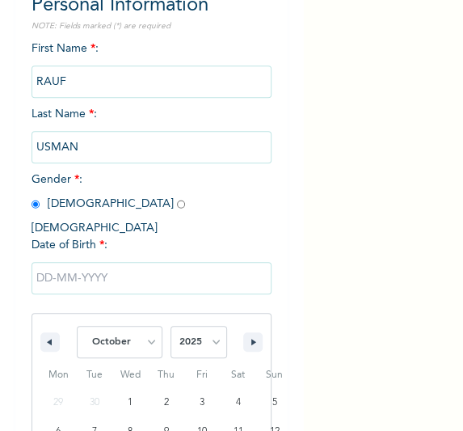
scroll to position [268, 0]
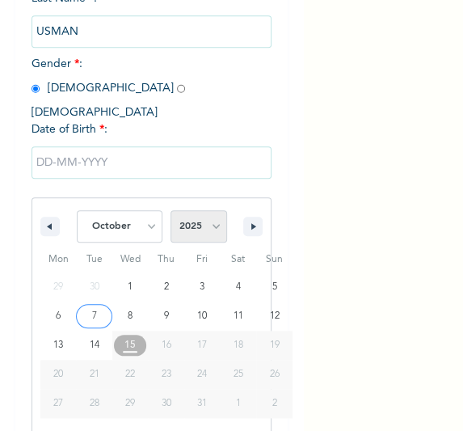
click at [202, 224] on select "2025 2024 2023 2022 2021 2020 2019 2018 2017 2016 2015 2014 2013 2012 2011 2010…" at bounding box center [199, 226] width 57 height 32
select select "1976"
click at [171, 210] on select "2025 2024 2023 2022 2021 2020 2019 2018 2017 2016 2015 2014 2013 2012 2011 2010…" at bounding box center [199, 226] width 57 height 32
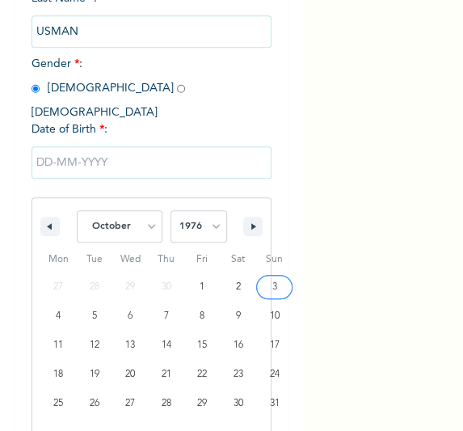
type input "10/03/1976"
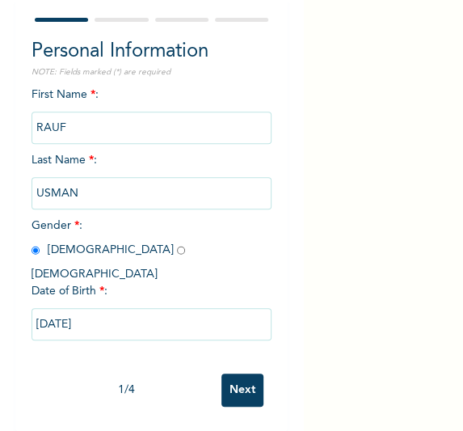
scroll to position [103, 0]
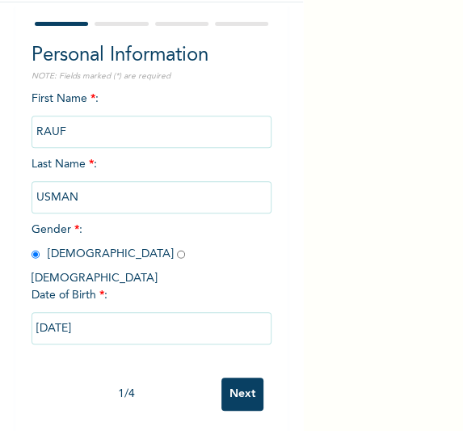
click at [236, 377] on input "Next" at bounding box center [242, 393] width 42 height 33
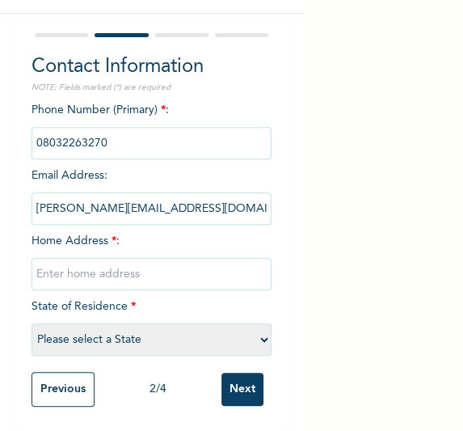
click at [142, 268] on input "text" at bounding box center [152, 274] width 241 height 32
type input "[GEOGRAPHIC_DATA]"
select select "25"
click at [236, 378] on input "Next" at bounding box center [242, 389] width 42 height 33
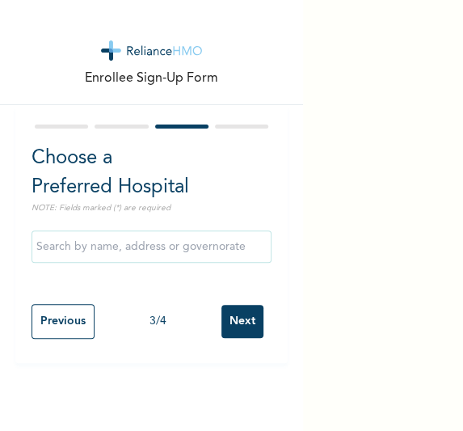
scroll to position [0, 0]
click at [230, 314] on input "Next" at bounding box center [242, 321] width 42 height 33
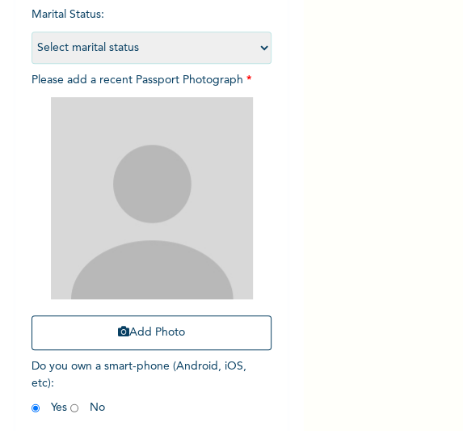
scroll to position [258, 0]
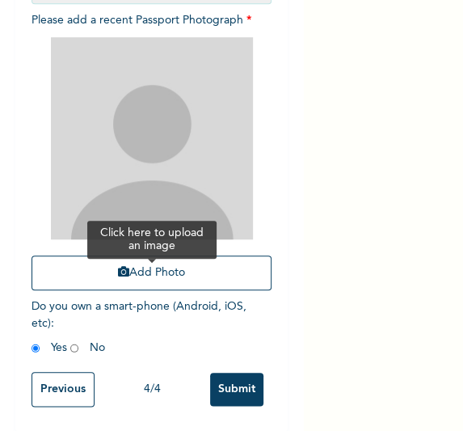
click at [146, 261] on button "Add Photo" at bounding box center [152, 272] width 241 height 35
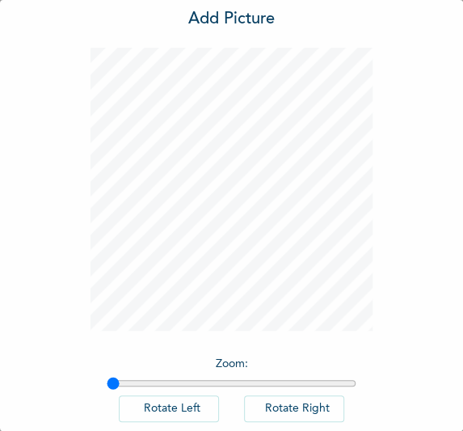
scroll to position [133, 0]
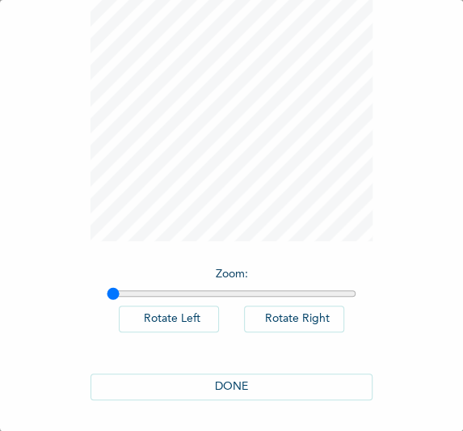
click at [238, 381] on button "DONE" at bounding box center [232, 386] width 283 height 27
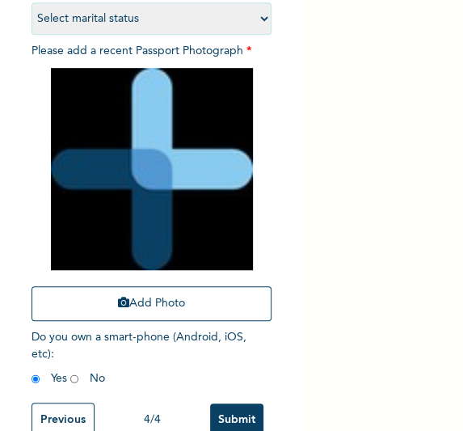
scroll to position [258, 0]
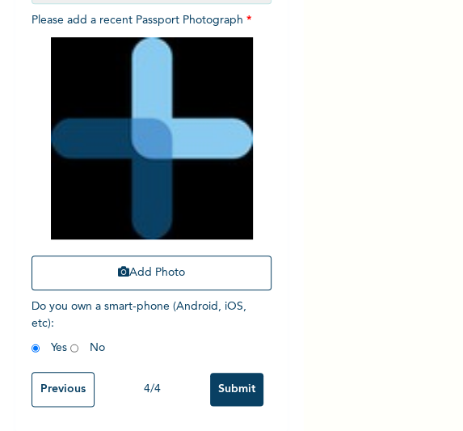
click at [214, 377] on input "Submit" at bounding box center [236, 389] width 53 height 33
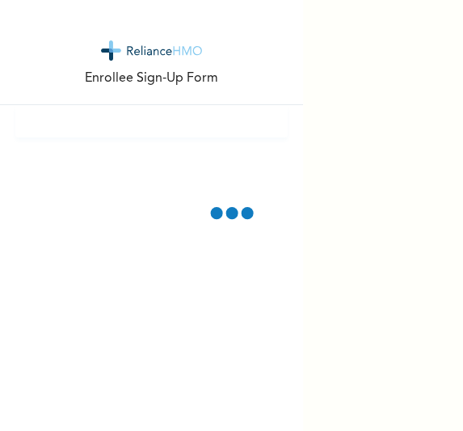
scroll to position [0, 0]
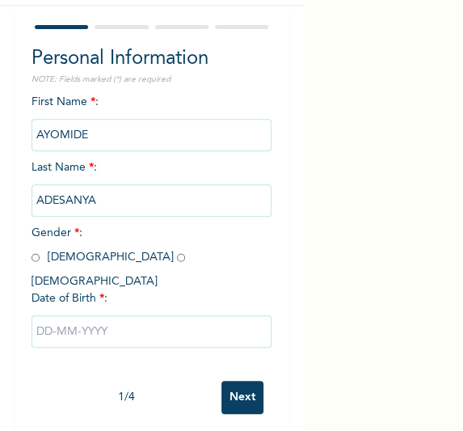
scroll to position [103, 0]
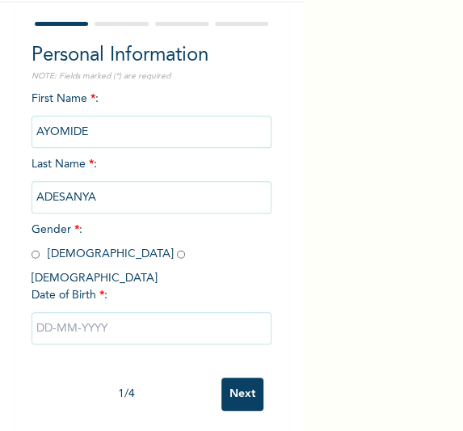
click at [177, 257] on input "radio" at bounding box center [181, 254] width 8 height 15
radio input "true"
click at [84, 317] on input "text" at bounding box center [152, 328] width 241 height 32
select select "9"
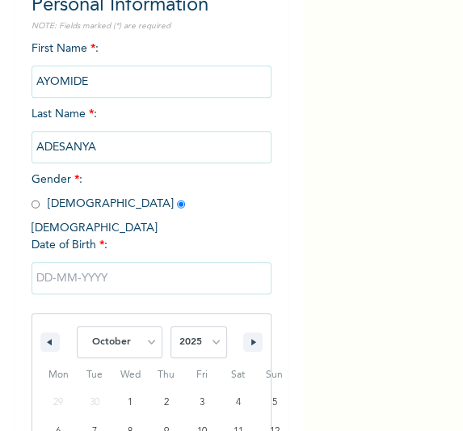
scroll to position [268, 0]
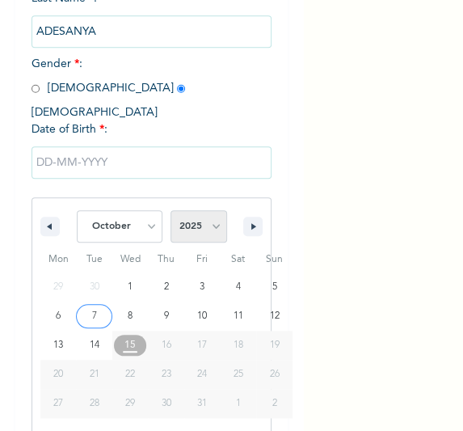
click at [198, 212] on select "2025 2024 2023 2022 2021 2020 2019 2018 2017 2016 2015 2014 2013 2012 2011 2010…" at bounding box center [199, 226] width 57 height 32
select select "2006"
click at [171, 210] on select "2025 2024 2023 2022 2021 2020 2019 2018 2017 2016 2015 2014 2013 2012 2011 2010…" at bounding box center [199, 226] width 57 height 32
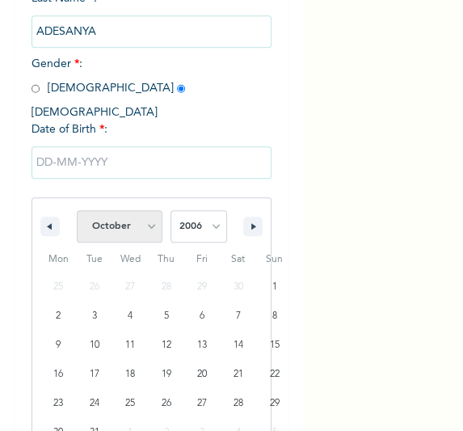
click at [133, 212] on select "January February March April May June July August September October November De…" at bounding box center [120, 226] width 86 height 32
select select "5"
click at [77, 210] on select "January February March April May June July August September October November De…" at bounding box center [120, 226] width 86 height 32
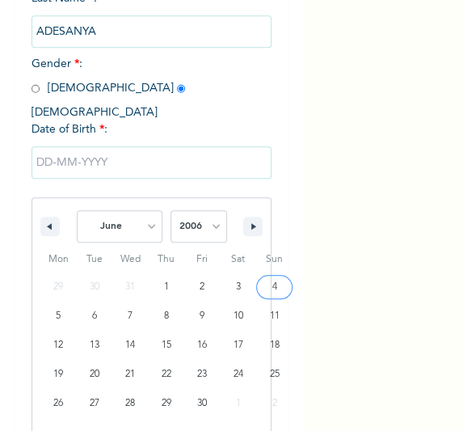
type input "[DATE]"
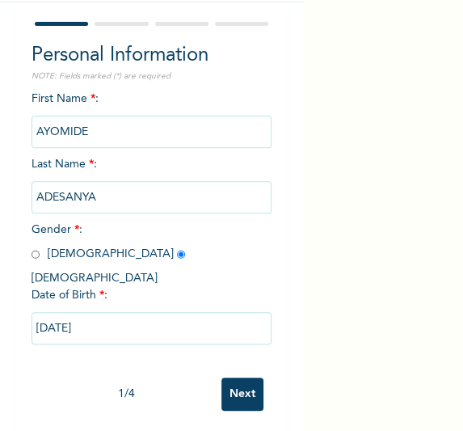
click at [232, 377] on input "Next" at bounding box center [242, 393] width 42 height 33
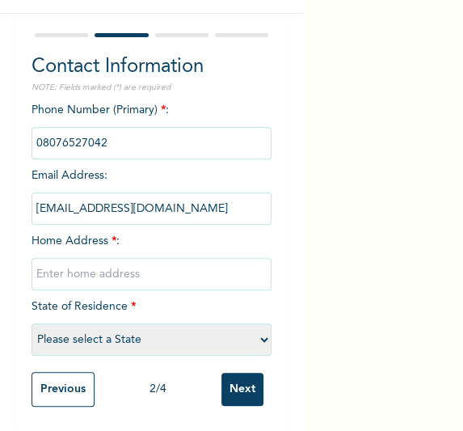
click at [132, 265] on input "text" at bounding box center [152, 274] width 241 height 32
type input "[GEOGRAPHIC_DATA]"
select select "25"
click at [234, 398] on div "Previous 2 / 4 Next" at bounding box center [152, 389] width 241 height 51
click at [232, 373] on input "Next" at bounding box center [242, 389] width 42 height 33
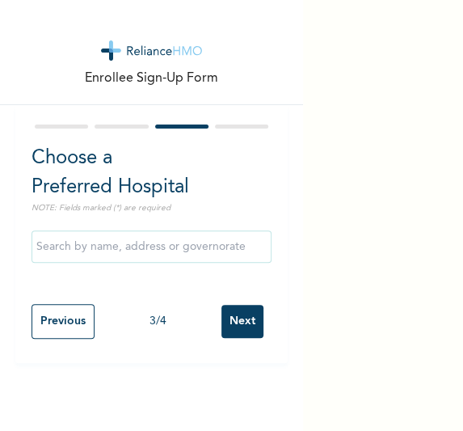
scroll to position [0, 0]
click at [237, 336] on input "Next" at bounding box center [242, 321] width 42 height 33
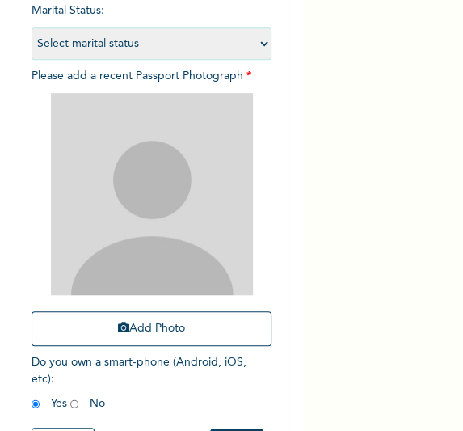
scroll to position [245, 0]
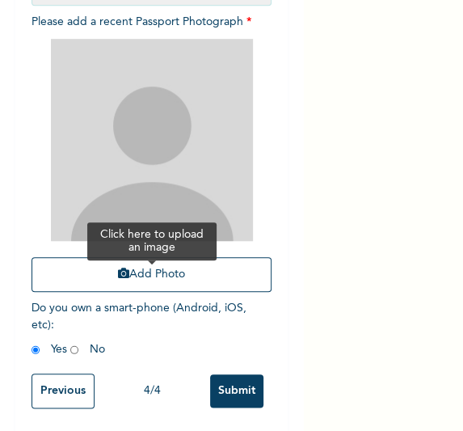
click at [154, 266] on button "Add Photo" at bounding box center [152, 274] width 241 height 35
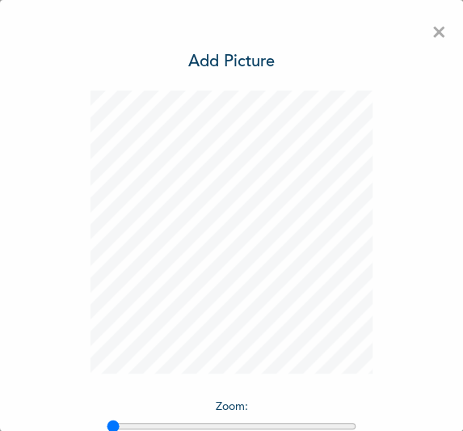
scroll to position [133, 0]
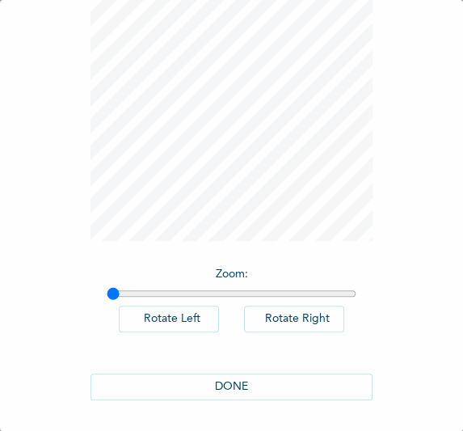
click at [231, 386] on button "DONE" at bounding box center [232, 386] width 283 height 27
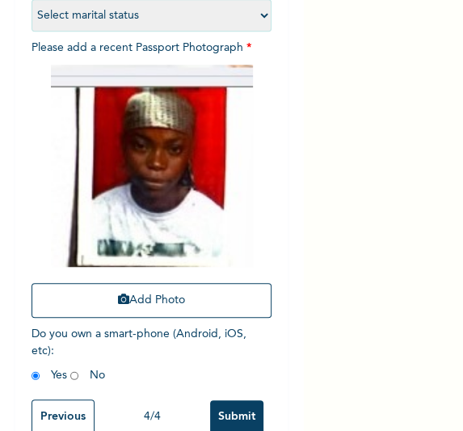
scroll to position [258, 0]
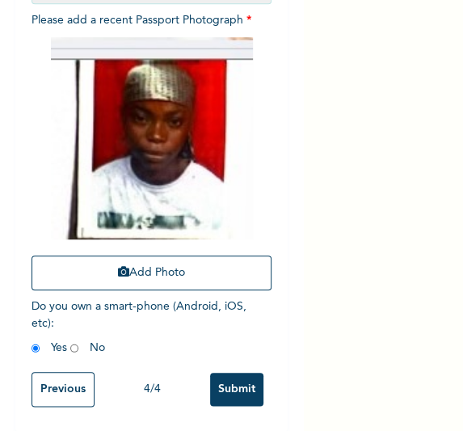
click at [241, 376] on input "Submit" at bounding box center [236, 389] width 53 height 33
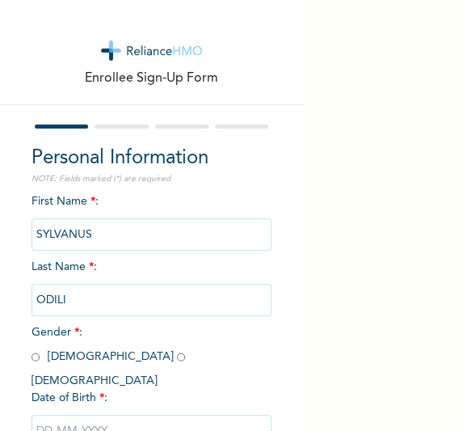
click at [381, 215] on div "Enrollee Sign-Up Form Personal Information NOTE: Fields marked (*) are required…" at bounding box center [231, 215] width 463 height 431
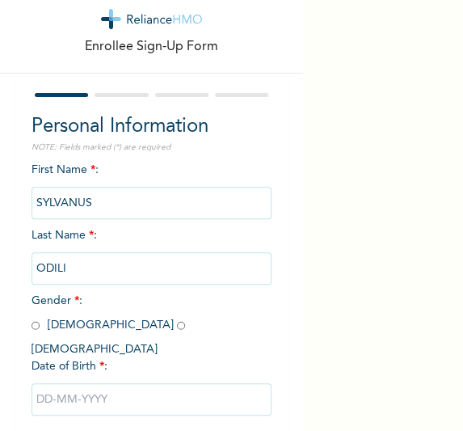
scroll to position [48, 0]
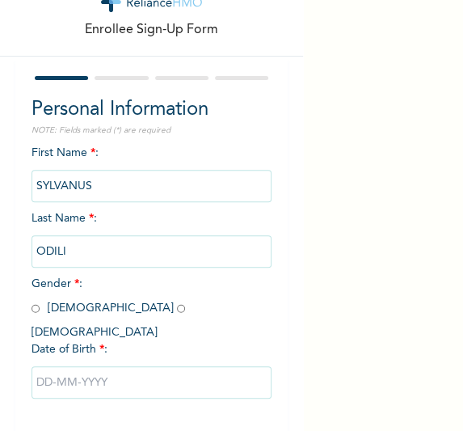
drag, startPoint x: 32, startPoint y: 308, endPoint x: 0, endPoint y: 307, distance: 31.5
click at [33, 308] on input "radio" at bounding box center [36, 308] width 8 height 15
radio input "true"
click at [100, 369] on input "text" at bounding box center [152, 382] width 241 height 32
select select "9"
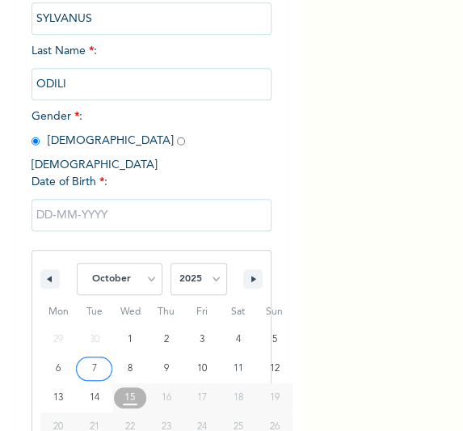
scroll to position [268, 0]
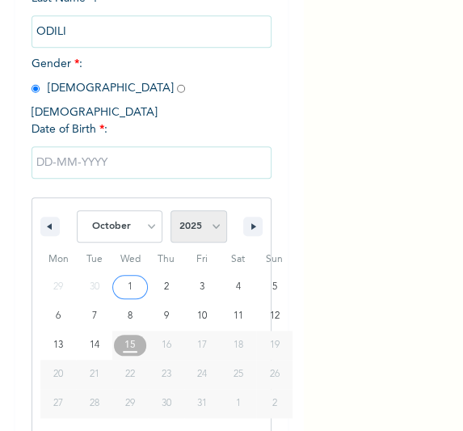
click at [205, 210] on select "2025 2024 2023 2022 2021 2020 2019 2018 2017 2016 2015 2014 2013 2012 2011 2010…" at bounding box center [199, 226] width 57 height 32
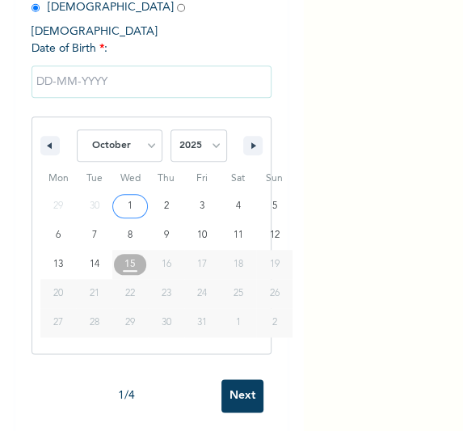
scroll to position [351, 0]
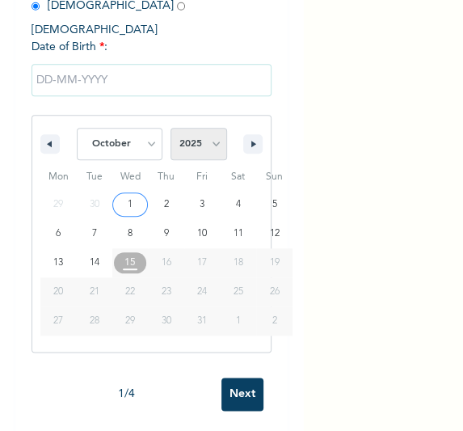
click at [201, 128] on select "2025 2024 2023 2022 2021 2020 2019 2018 2017 2016 2015 2014 2013 2012 2011 2010…" at bounding box center [199, 144] width 57 height 32
click at [193, 128] on select "2025 2024 2023 2022 2021 2020 2019 2018 2017 2016 2015 2014 2013 2012 2011 2010…" at bounding box center [199, 144] width 57 height 32
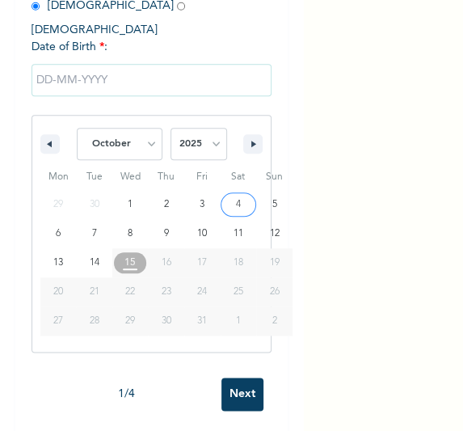
click at [433, 106] on div "Enrollee Sign-Up Form Personal Information NOTE: Fields marked (*) are required…" at bounding box center [231, 215] width 463 height 431
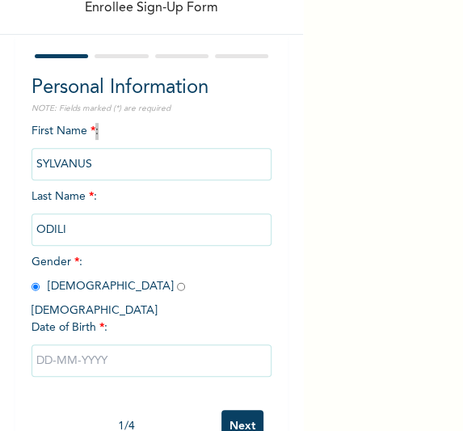
scroll to position [0, 0]
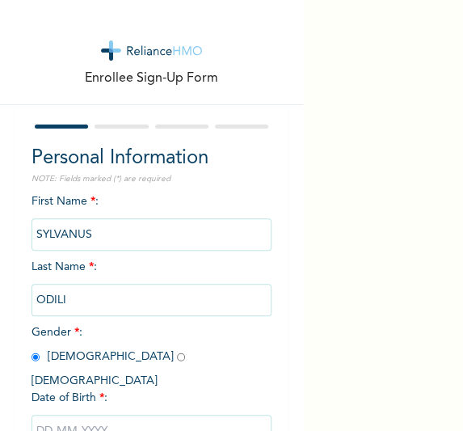
click at [180, 417] on input "text" at bounding box center [152, 431] width 241 height 32
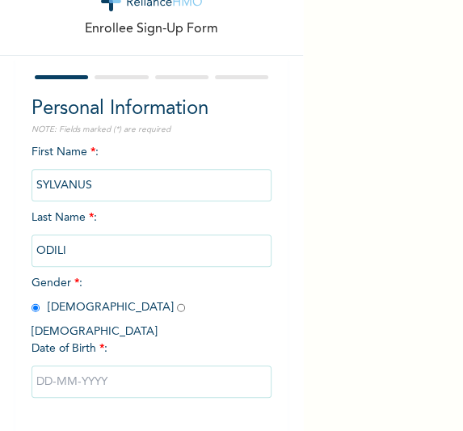
select select "9"
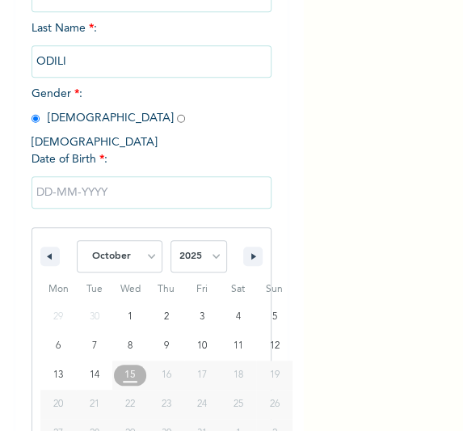
scroll to position [268, 0]
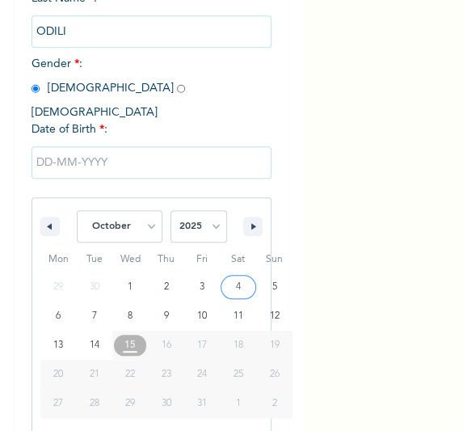
click at [223, 208] on span "January February March April May June July August September October November [D…" at bounding box center [152, 226] width 168 height 48
click at [209, 210] on select "2025 2024 2023 2022 2021 2020 2019 2018 2017 2016 2015 2014 2013 2012 2011 2010…" at bounding box center [199, 226] width 57 height 32
select select "1970"
click at [171, 210] on select "2025 2024 2023 2022 2021 2020 2019 2018 2017 2016 2015 2014 2013 2012 2011 2010…" at bounding box center [199, 226] width 57 height 32
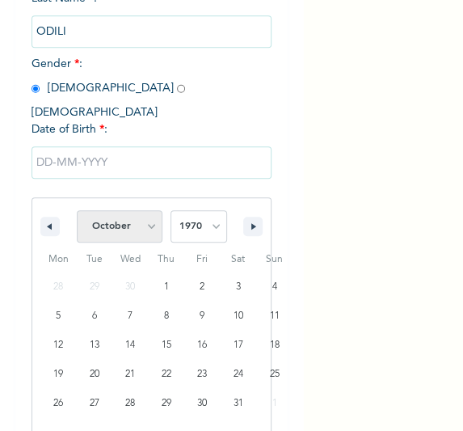
click at [142, 213] on select "January February March April May June July August September October November De…" at bounding box center [120, 226] width 86 height 32
select select "7"
click at [77, 210] on select "January February March April May June July August September October November De…" at bounding box center [120, 226] width 86 height 32
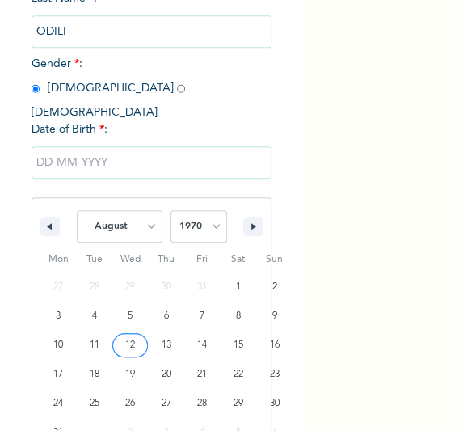
type input "[DATE]"
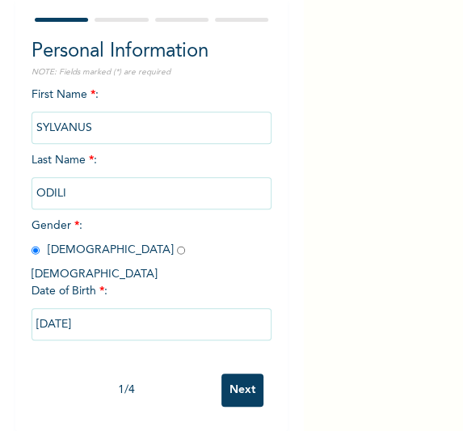
scroll to position [103, 0]
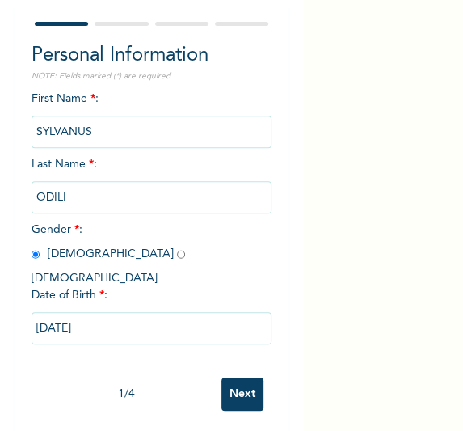
click at [221, 377] on input "Next" at bounding box center [242, 393] width 42 height 33
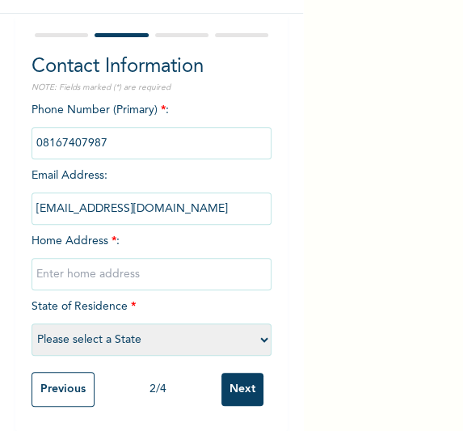
drag, startPoint x: 146, startPoint y: 250, endPoint x: 154, endPoint y: 257, distance: 10.3
click at [154, 258] on input "text" at bounding box center [152, 274] width 241 height 32
type input "[GEOGRAPHIC_DATA]"
select select "25"
click at [241, 388] on input "Next" at bounding box center [242, 389] width 42 height 33
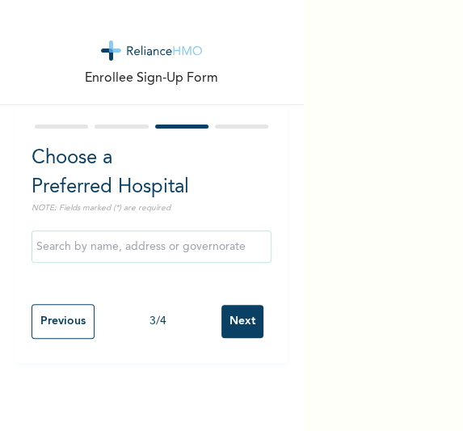
scroll to position [0, 0]
click at [230, 318] on input "Next" at bounding box center [242, 321] width 42 height 33
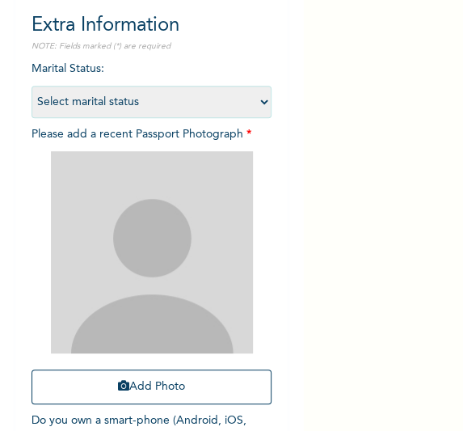
scroll to position [146, 0]
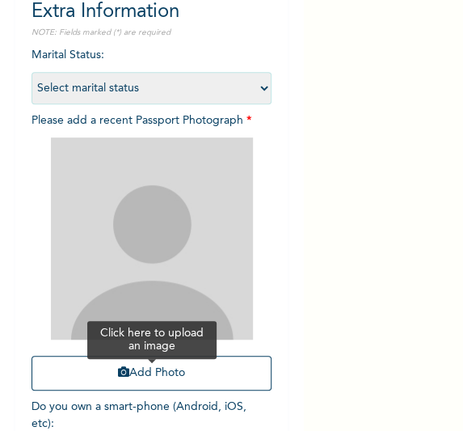
click at [181, 372] on button "Add Photo" at bounding box center [152, 373] width 241 height 35
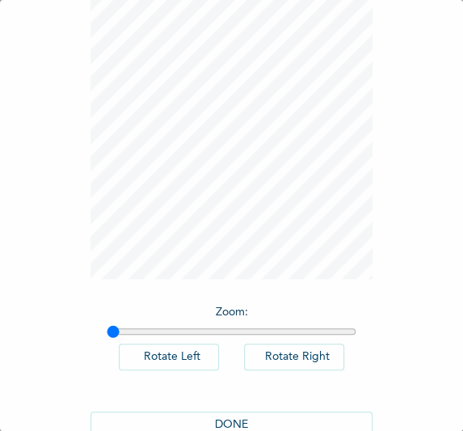
scroll to position [98, 0]
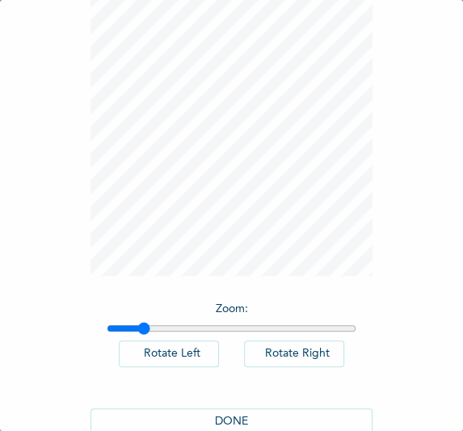
type input "1.13"
click at [137, 327] on input "range" at bounding box center [232, 328] width 251 height 13
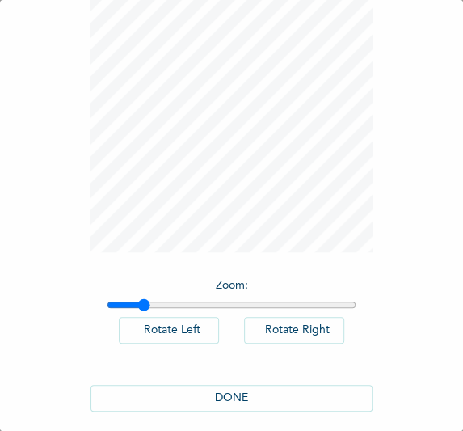
scroll to position [133, 0]
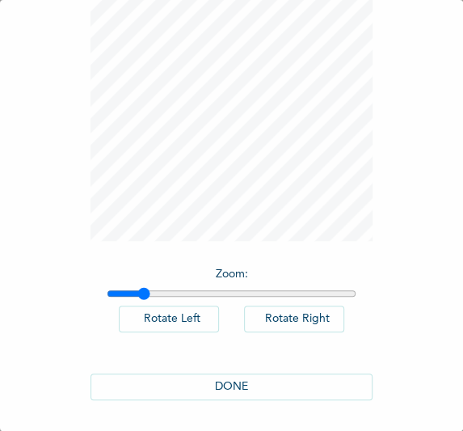
click at [211, 391] on button "DONE" at bounding box center [232, 386] width 283 height 27
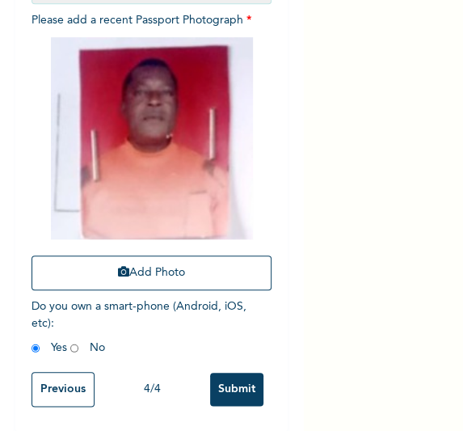
scroll to position [258, 0]
click at [234, 375] on input "Submit" at bounding box center [236, 389] width 53 height 33
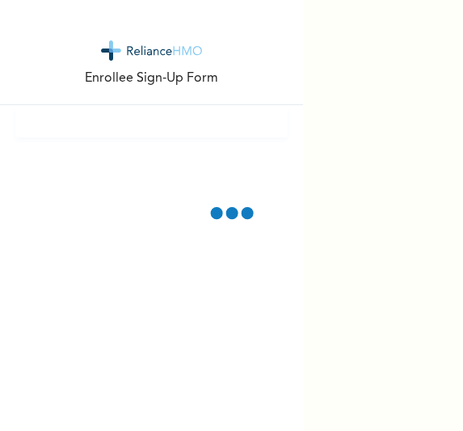
scroll to position [0, 0]
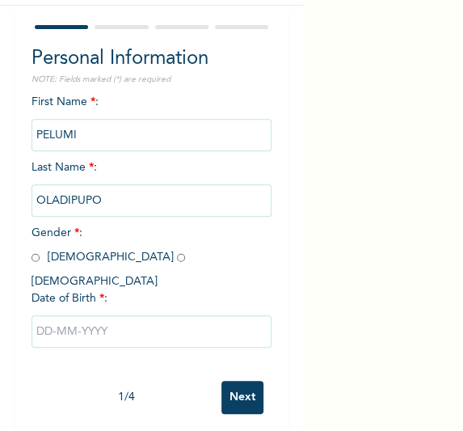
scroll to position [103, 0]
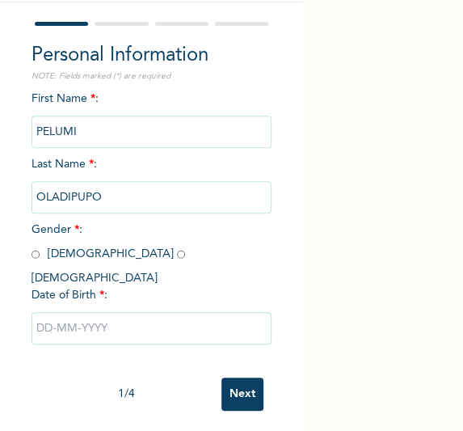
click at [177, 255] on input "radio" at bounding box center [181, 254] width 8 height 15
radio input "true"
click at [90, 320] on input "text" at bounding box center [152, 328] width 241 height 32
select select "9"
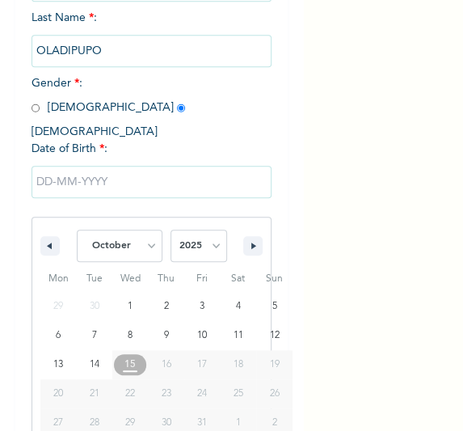
scroll to position [268, 0]
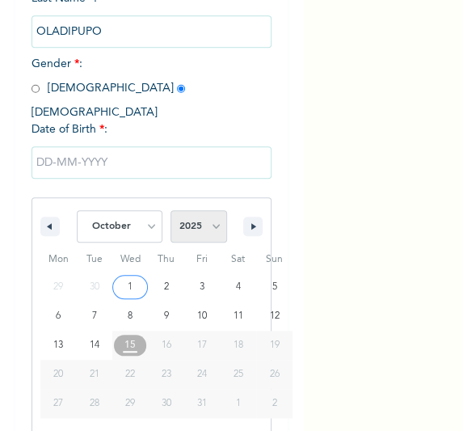
click at [193, 210] on select "2025 2024 2023 2022 2021 2020 2019 2018 2017 2016 2015 2014 2013 2012 2011 2010…" at bounding box center [199, 226] width 57 height 32
select select "2003"
click at [171, 210] on select "2025 2024 2023 2022 2021 2020 2019 2018 2017 2016 2015 2014 2013 2012 2011 2010…" at bounding box center [199, 226] width 57 height 32
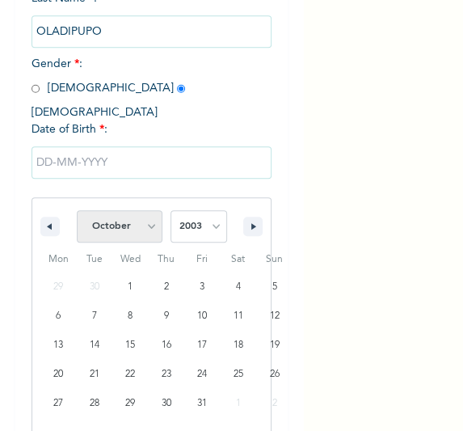
click at [135, 217] on select "January February March April May June July August September October November De…" at bounding box center [120, 226] width 86 height 32
select select "2"
click at [77, 210] on select "January February March April May June July August September October November De…" at bounding box center [120, 226] width 86 height 32
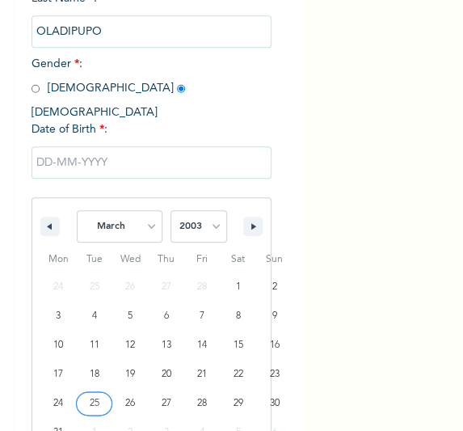
type input "03/25/2003"
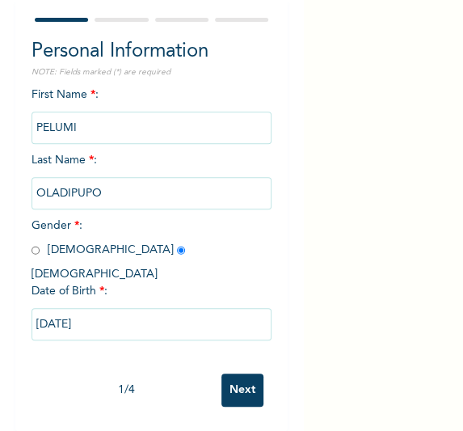
scroll to position [103, 0]
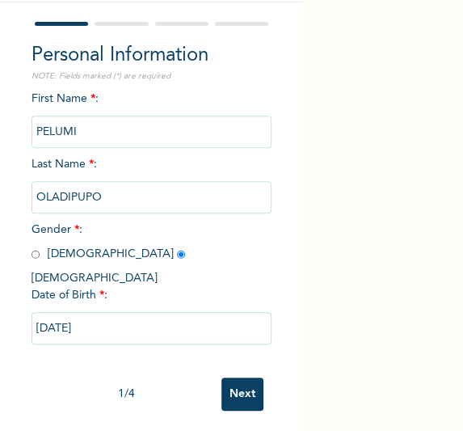
click at [227, 390] on input "Next" at bounding box center [242, 393] width 42 height 33
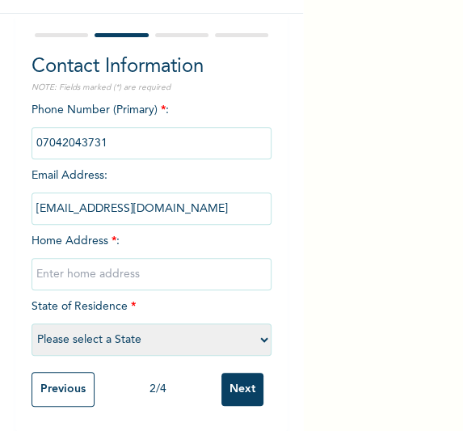
click at [130, 272] on input "text" at bounding box center [152, 274] width 241 height 32
type input "[GEOGRAPHIC_DATA]"
select select "25"
click at [236, 385] on input "Next" at bounding box center [242, 389] width 42 height 33
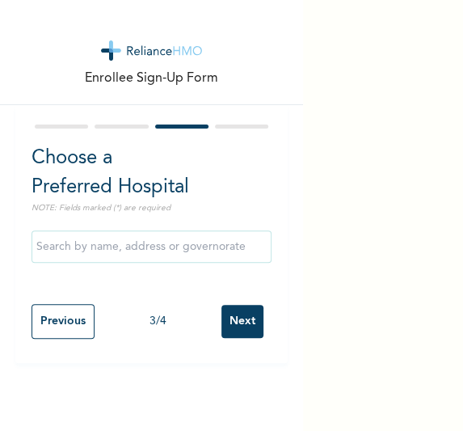
scroll to position [0, 0]
click at [236, 322] on input "Next" at bounding box center [242, 321] width 42 height 33
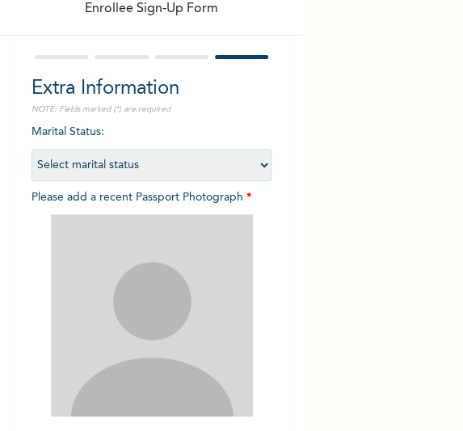
scroll to position [245, 0]
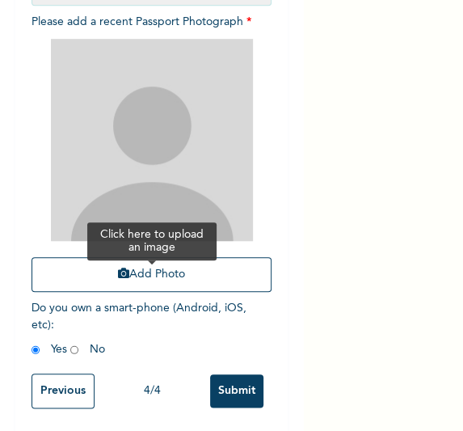
click at [145, 268] on button "Add Photo" at bounding box center [152, 274] width 241 height 35
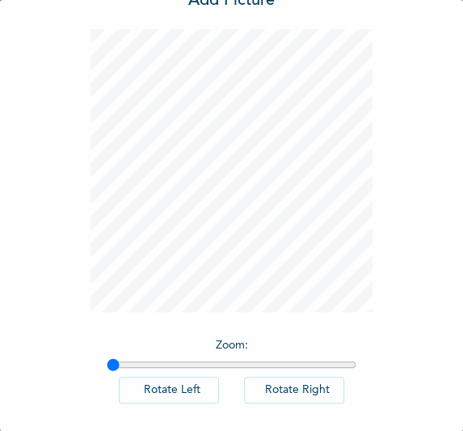
scroll to position [133, 0]
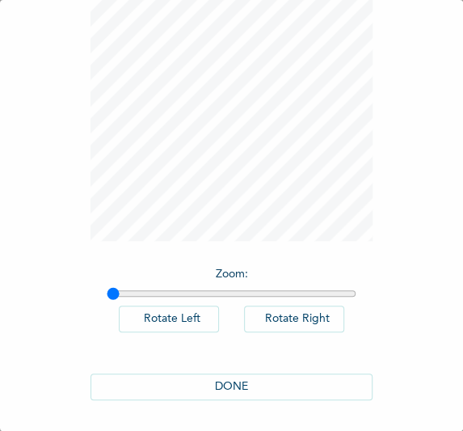
click at [238, 383] on button "DONE" at bounding box center [232, 386] width 283 height 27
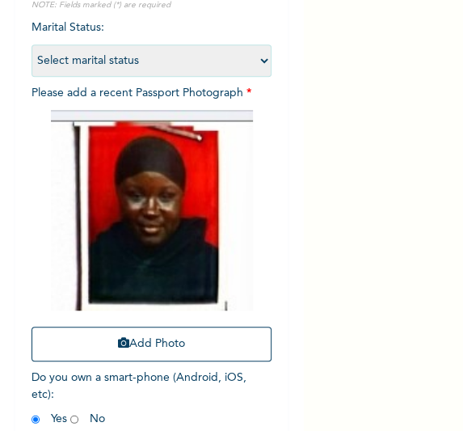
scroll to position [257, 0]
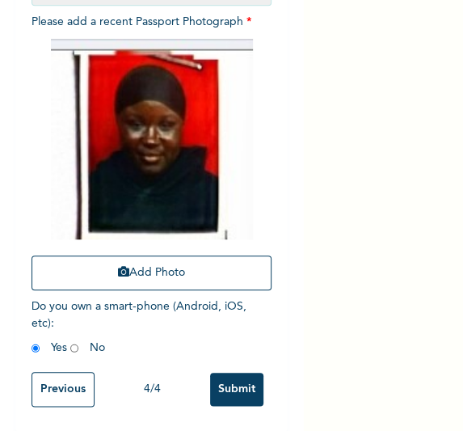
click at [217, 383] on input "Submit" at bounding box center [236, 389] width 53 height 33
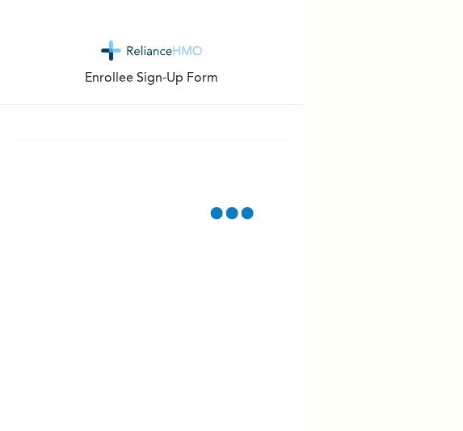
scroll to position [0, 0]
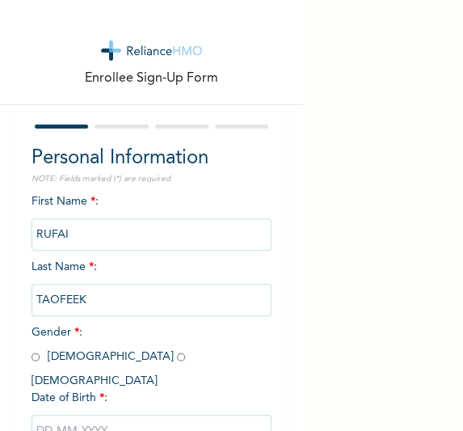
drag, startPoint x: 287, startPoint y: 301, endPoint x: 273, endPoint y: 301, distance: 13.7
click at [287, 301] on div "Enrollee Sign-Up Form Personal Information NOTE: Fields marked (*) are required…" at bounding box center [151, 268] width 303 height 537
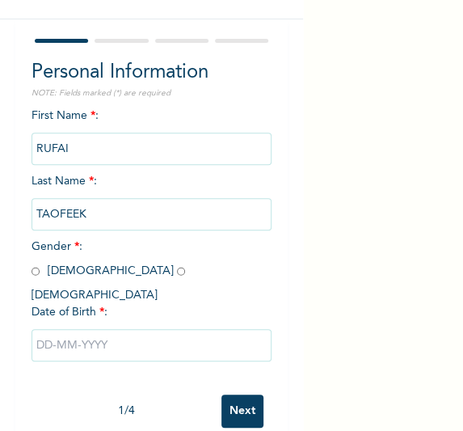
scroll to position [98, 0]
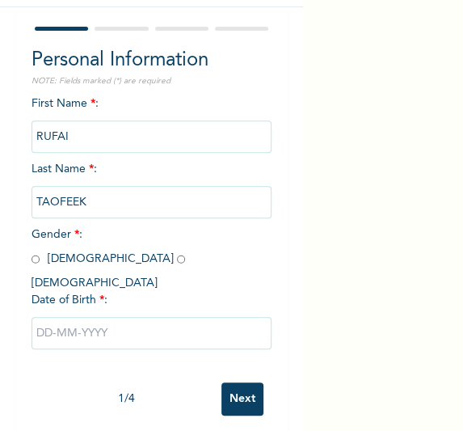
click at [33, 262] on input "radio" at bounding box center [36, 258] width 8 height 15
radio input "true"
click at [110, 322] on input "text" at bounding box center [152, 333] width 241 height 32
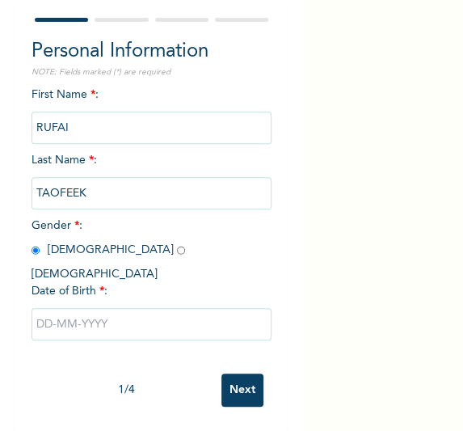
select select "9"
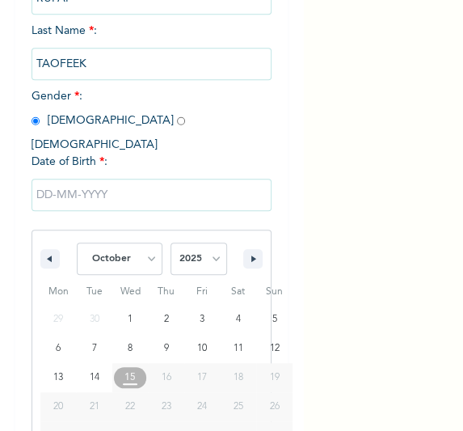
scroll to position [268, 0]
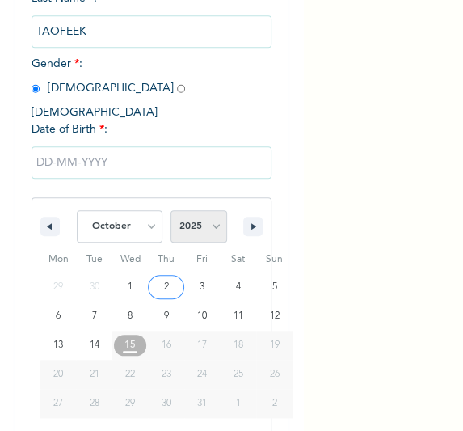
click at [201, 213] on select "2025 2024 2023 2022 2021 2020 2019 2018 2017 2016 2015 2014 2013 2012 2011 2010…" at bounding box center [199, 226] width 57 height 32
select select "1987"
click at [171, 210] on select "2025 2024 2023 2022 2021 2020 2019 2018 2017 2016 2015 2014 2013 2012 2011 2010…" at bounding box center [199, 226] width 57 height 32
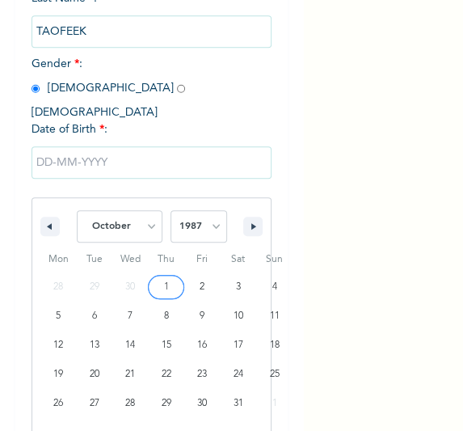
type input "[DATE]"
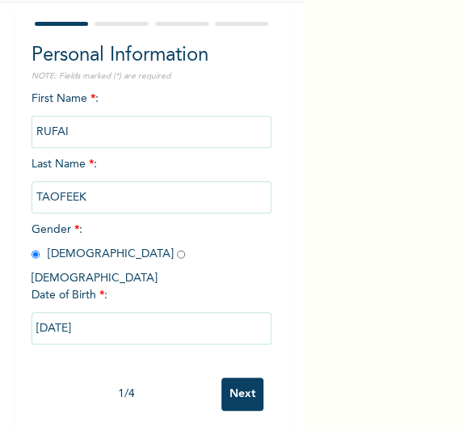
click at [239, 377] on input "Next" at bounding box center [242, 393] width 42 height 33
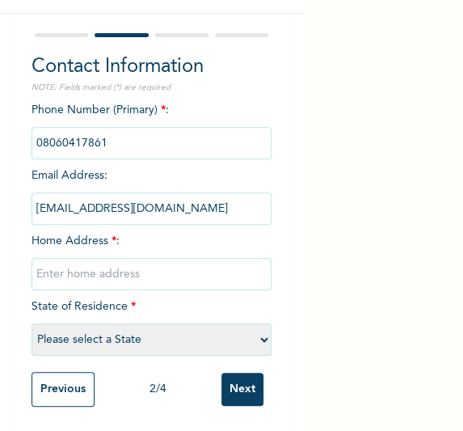
click at [144, 262] on input "text" at bounding box center [152, 274] width 241 height 32
click at [236, 378] on input "Next" at bounding box center [242, 389] width 42 height 33
drag, startPoint x: 128, startPoint y: 256, endPoint x: 116, endPoint y: 252, distance: 12.8
click at [128, 258] on input "text" at bounding box center [152, 274] width 241 height 32
type input "[GEOGRAPHIC_DATA]"
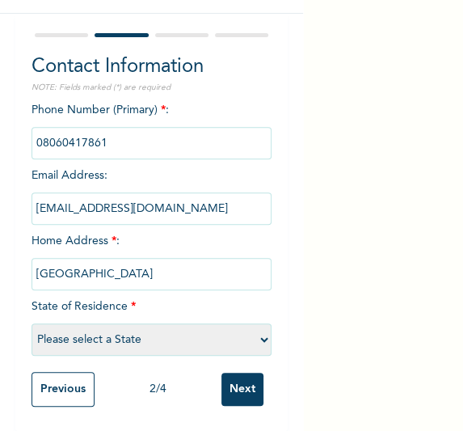
select select "25"
drag, startPoint x: 236, startPoint y: 365, endPoint x: 217, endPoint y: 360, distance: 20.2
click at [234, 373] on input "Next" at bounding box center [242, 389] width 42 height 33
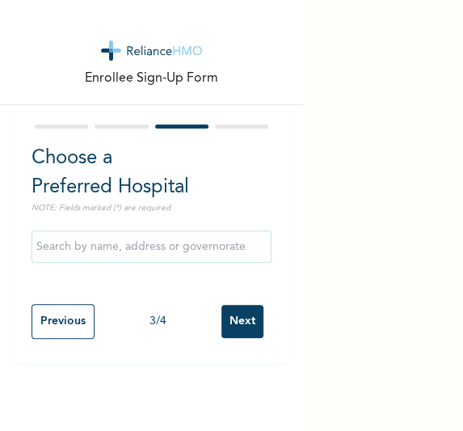
click at [227, 310] on input "Next" at bounding box center [242, 321] width 42 height 33
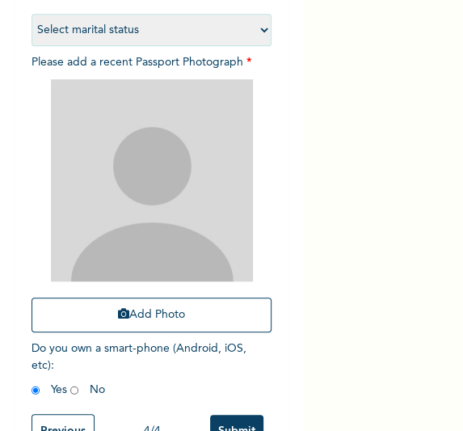
scroll to position [245, 0]
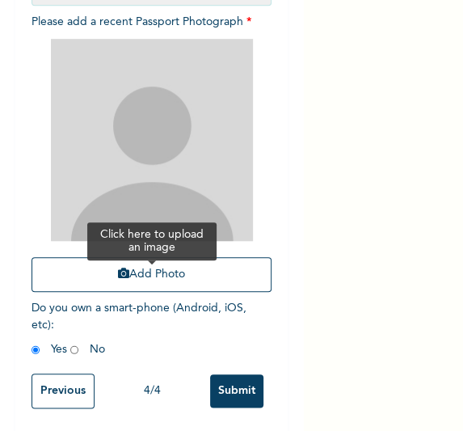
click at [142, 271] on button "Add Photo" at bounding box center [152, 274] width 241 height 35
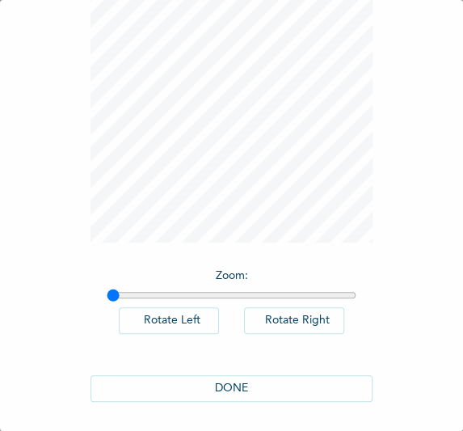
scroll to position [133, 0]
click at [221, 379] on button "DONE" at bounding box center [232, 386] width 283 height 27
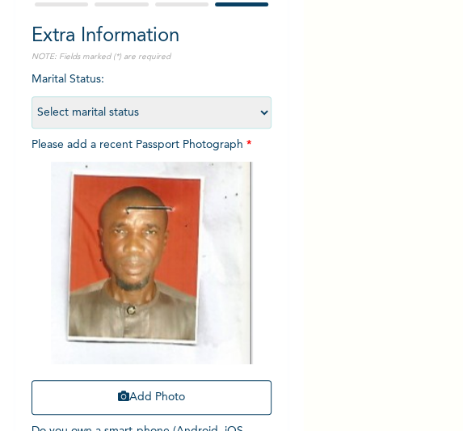
scroll to position [258, 0]
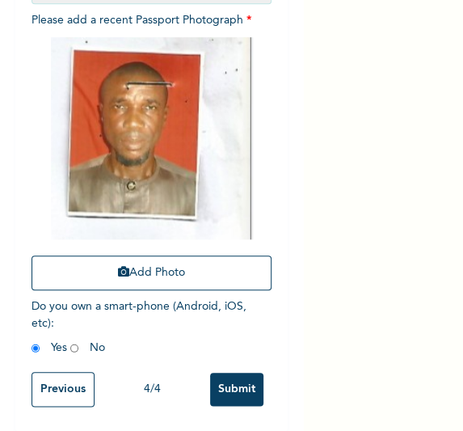
click at [210, 384] on input "Submit" at bounding box center [236, 389] width 53 height 33
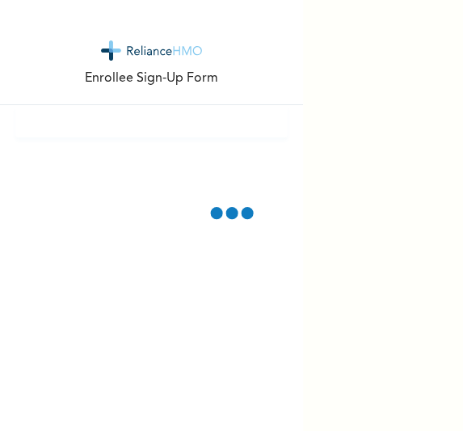
scroll to position [0, 0]
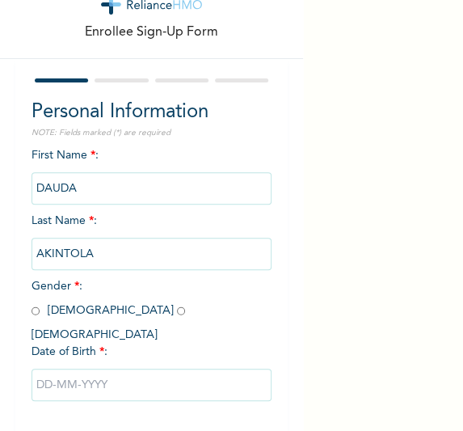
scroll to position [103, 0]
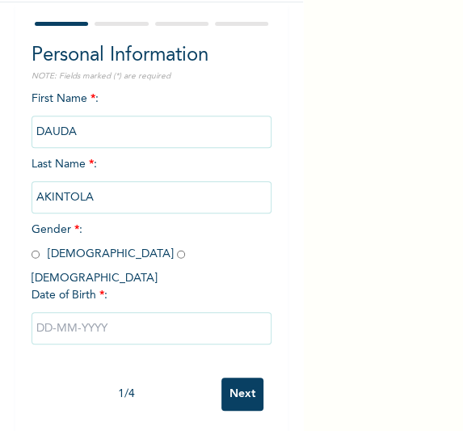
click at [35, 258] on input "radio" at bounding box center [36, 254] width 8 height 15
radio input "true"
click at [91, 312] on input "text" at bounding box center [152, 328] width 241 height 32
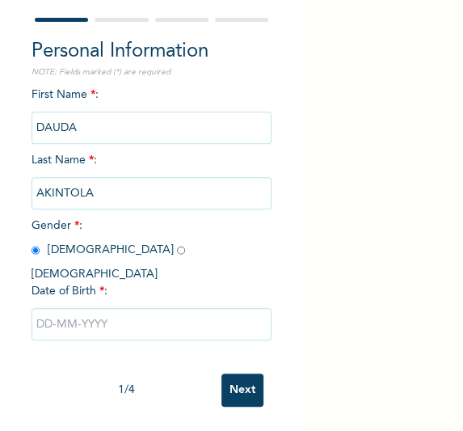
select select "9"
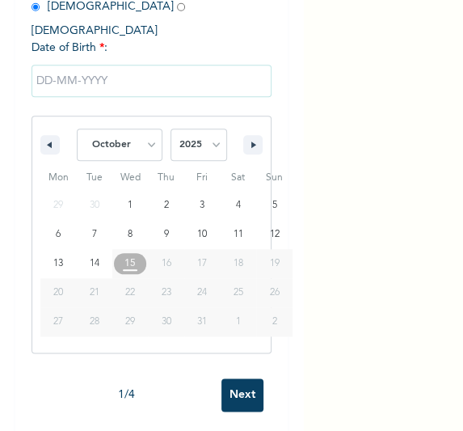
scroll to position [351, 0]
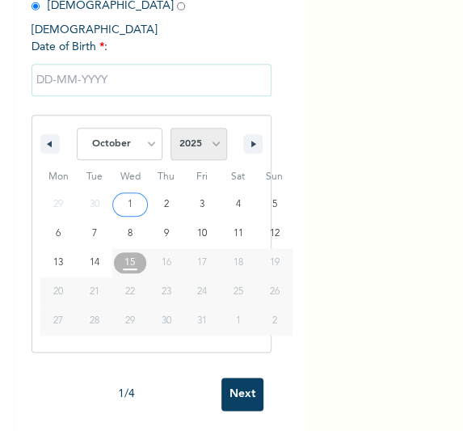
drag, startPoint x: 196, startPoint y: 132, endPoint x: 188, endPoint y: 133, distance: 9.0
click at [196, 132] on select "2025 2024 2023 2022 2021 2020 2019 2018 2017 2016 2015 2014 2013 2012 2011 2010…" at bounding box center [199, 144] width 57 height 32
click at [209, 134] on select "2025 2024 2023 2022 2021 2020 2019 2018 2017 2016 2015 2014 2013 2012 2011 2010…" at bounding box center [199, 144] width 57 height 32
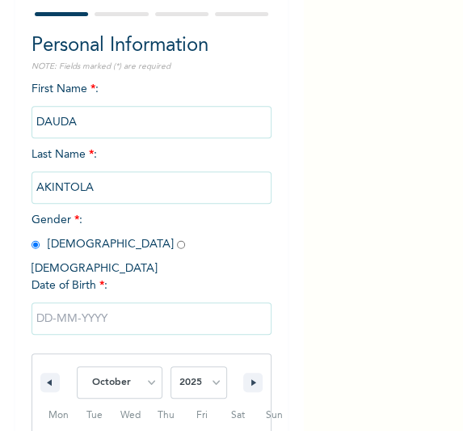
scroll to position [106, 0]
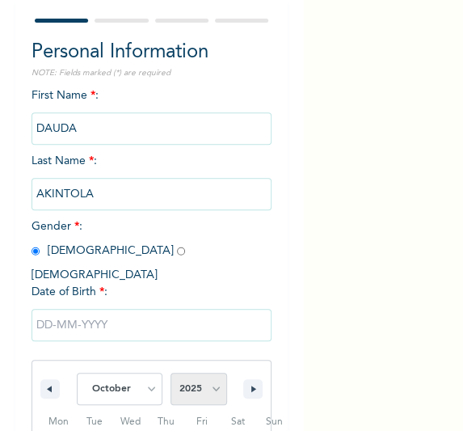
click at [200, 373] on select "2025 2024 2023 2022 2021 2020 2019 2018 2017 2016 2015 2014 2013 2012 2011 2010…" at bounding box center [199, 389] width 57 height 32
select select "1972"
click at [171, 373] on select "2025 2024 2023 2022 2021 2020 2019 2018 2017 2016 2015 2014 2013 2012 2011 2010…" at bounding box center [199, 389] width 57 height 32
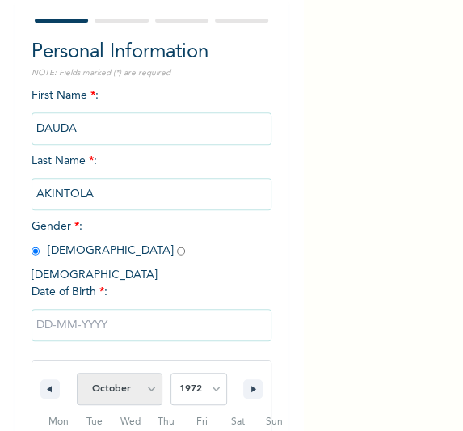
click at [142, 373] on select "January February March April May June July August September October November De…" at bounding box center [120, 389] width 86 height 32
select select "10"
click at [77, 373] on select "January February March April May June July August September October November De…" at bounding box center [120, 389] width 86 height 32
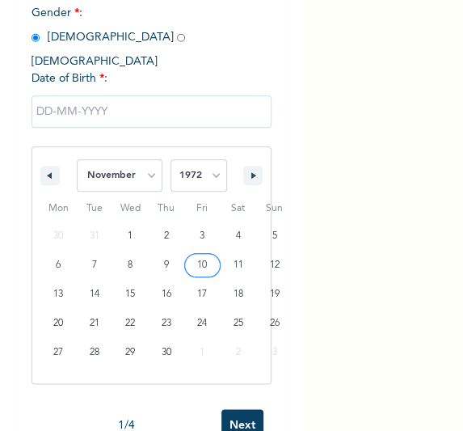
scroll to position [351, 0]
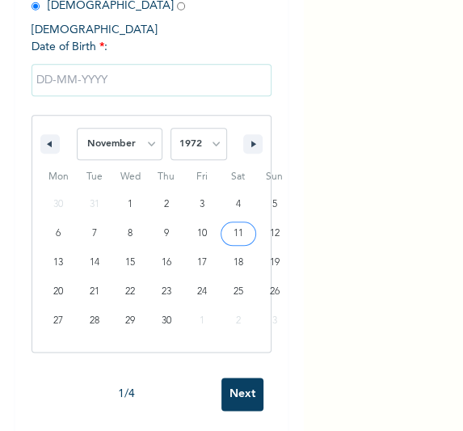
type input "[DATE]"
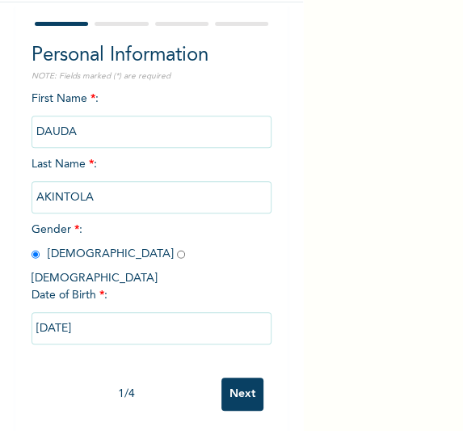
click at [221, 383] on input "Next" at bounding box center [242, 393] width 42 height 33
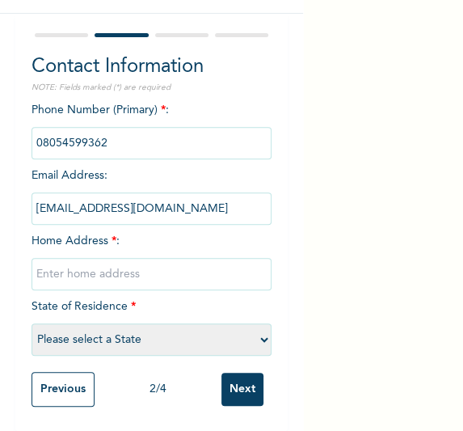
click at [142, 258] on input "text" at bounding box center [152, 274] width 241 height 32
type input "[GEOGRAPHIC_DATA]"
select select "25"
click at [225, 387] on input "Next" at bounding box center [242, 389] width 42 height 33
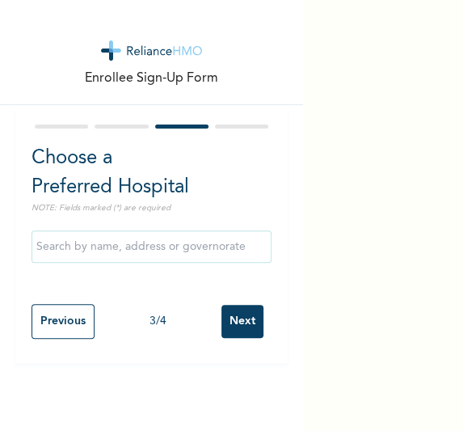
scroll to position [0, 0]
click at [227, 316] on input "Next" at bounding box center [242, 321] width 42 height 33
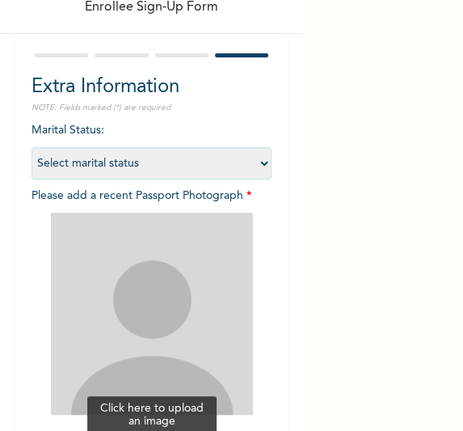
scroll to position [245, 0]
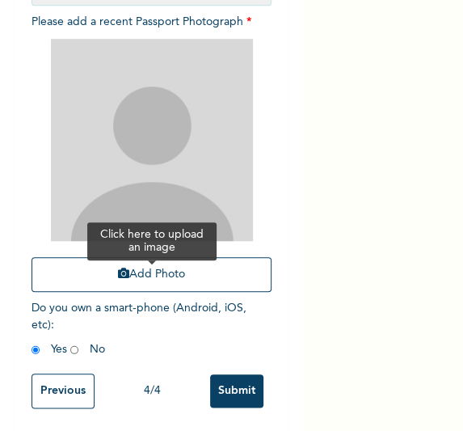
click at [133, 263] on button "Add Photo" at bounding box center [152, 274] width 241 height 35
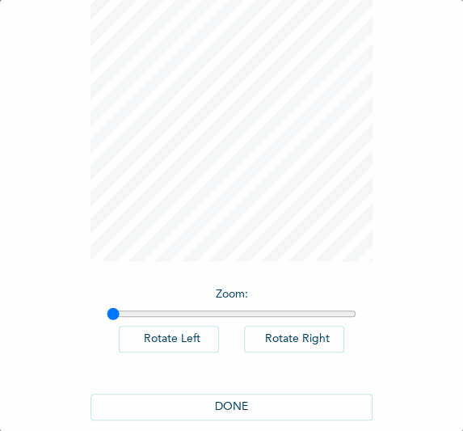
scroll to position [133, 0]
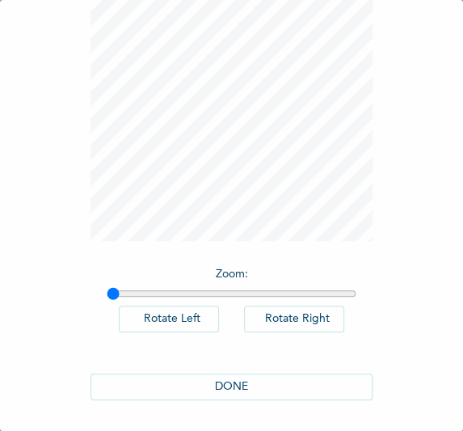
click at [232, 402] on div "DONE" at bounding box center [232, 386] width 283 height 59
click at [227, 388] on button "DONE" at bounding box center [232, 386] width 283 height 27
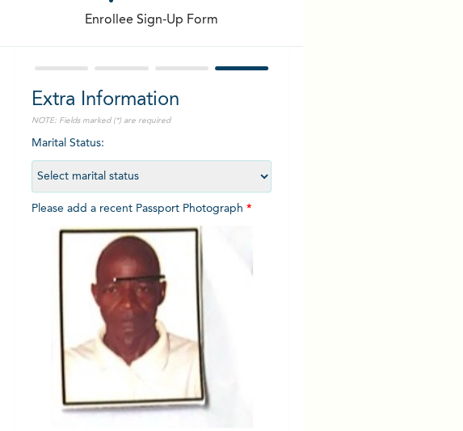
scroll to position [258, 0]
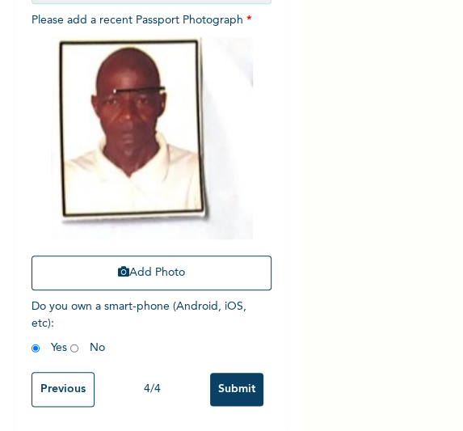
click at [234, 390] on input "Submit" at bounding box center [236, 389] width 53 height 33
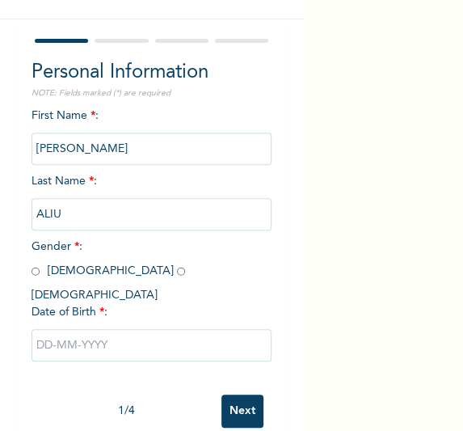
scroll to position [103, 0]
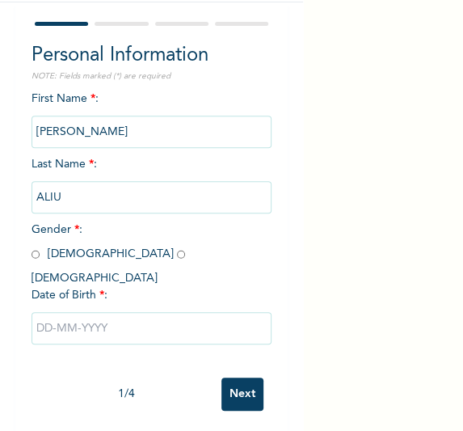
click at [37, 256] on input "radio" at bounding box center [36, 254] width 8 height 15
radio input "true"
click at [107, 312] on input "text" at bounding box center [152, 328] width 241 height 32
select select "9"
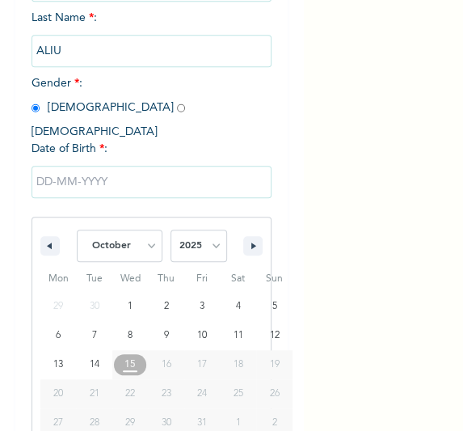
scroll to position [268, 0]
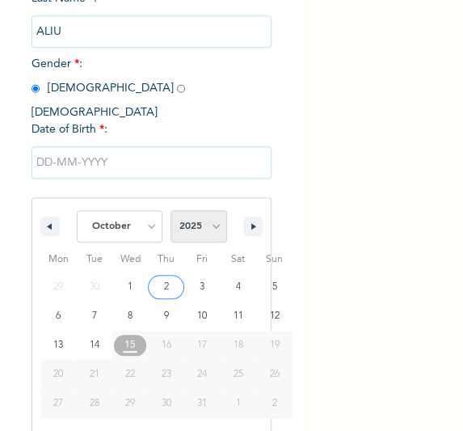
click at [215, 210] on select "2025 2024 2023 2022 2021 2020 2019 2018 2017 2016 2015 2014 2013 2012 2011 2010…" at bounding box center [199, 226] width 57 height 32
select select "1972"
click at [171, 210] on select "2025 2024 2023 2022 2021 2020 2019 2018 2017 2016 2015 2014 2013 2012 2011 2010…" at bounding box center [199, 226] width 57 height 32
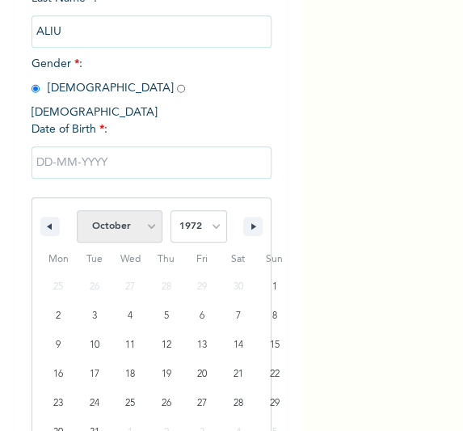
click at [132, 217] on select "January February March April May June July August September October November De…" at bounding box center [120, 226] width 86 height 32
select select "3"
click at [77, 210] on select "January February March April May June July August September October November De…" at bounding box center [120, 226] width 86 height 32
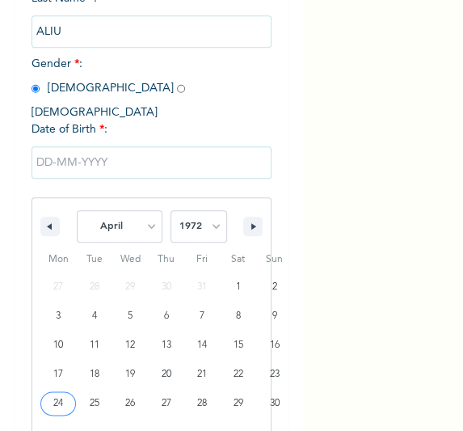
type input "04/24/1972"
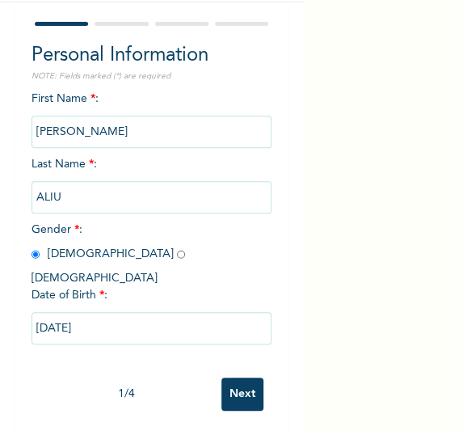
click at [207, 386] on div "1 / 4" at bounding box center [127, 394] width 191 height 17
click at [224, 377] on input "Next" at bounding box center [242, 393] width 42 height 33
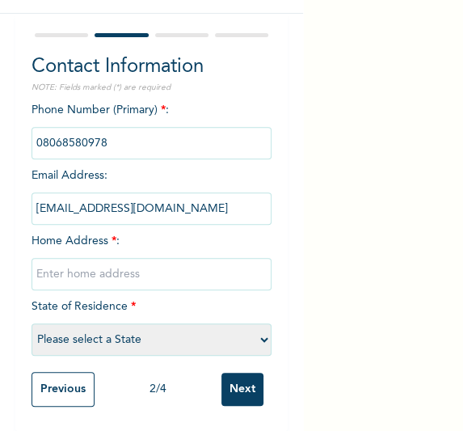
click at [135, 258] on input "text" at bounding box center [152, 274] width 241 height 32
type input "[GEOGRAPHIC_DATA]"
select select "25"
click at [234, 377] on input "Next" at bounding box center [242, 389] width 42 height 33
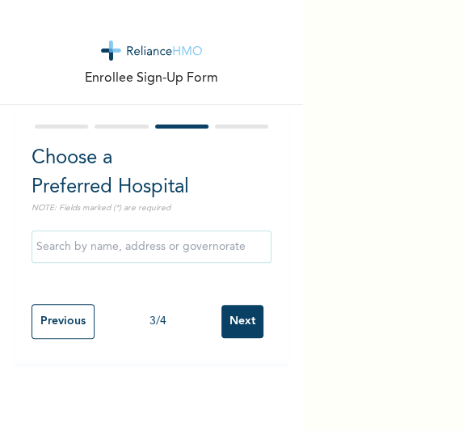
click at [245, 318] on input "Next" at bounding box center [242, 321] width 42 height 33
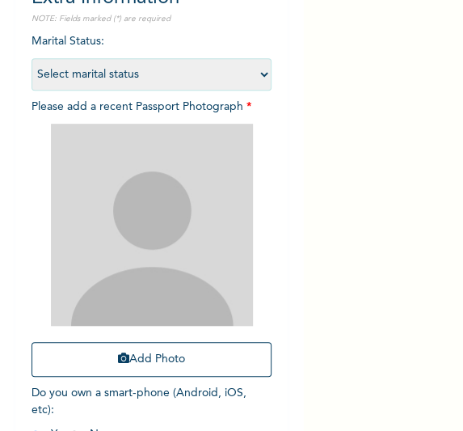
scroll to position [245, 0]
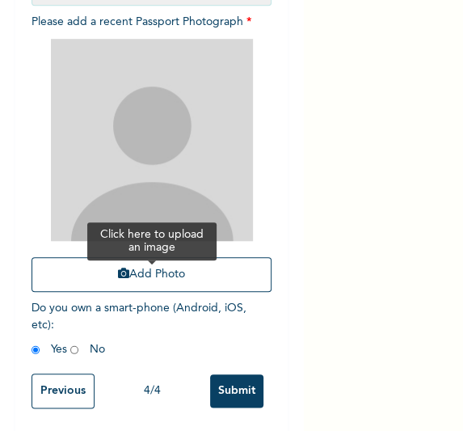
click at [133, 284] on button "Add Photo" at bounding box center [152, 274] width 241 height 35
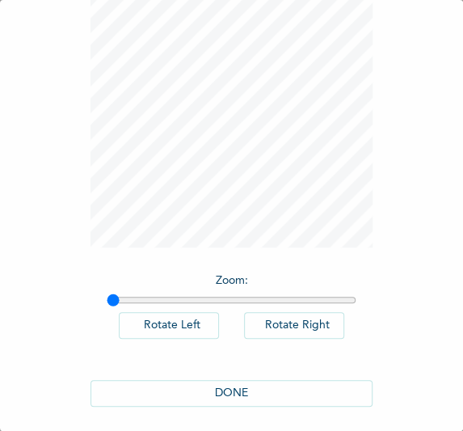
scroll to position [133, 0]
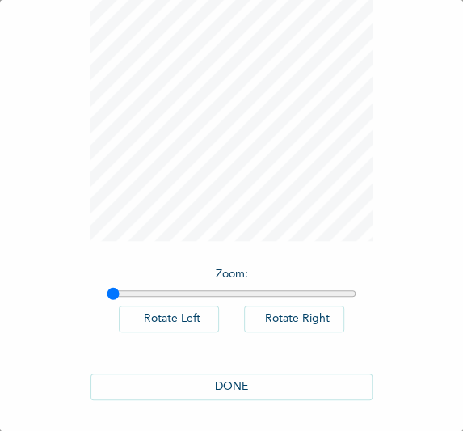
click at [176, 371] on div "DONE" at bounding box center [232, 386] width 283 height 59
click at [176, 388] on button "DONE" at bounding box center [232, 386] width 283 height 27
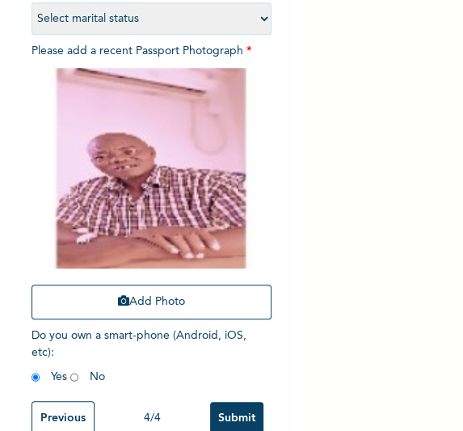
scroll to position [257, 0]
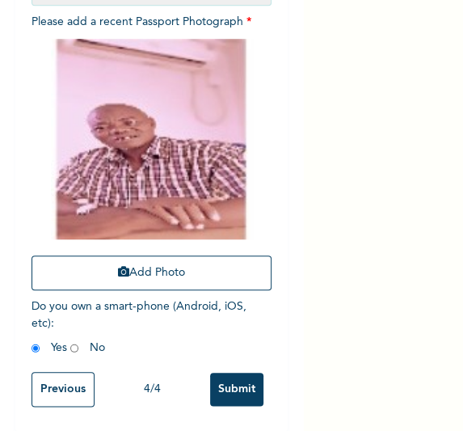
click at [224, 373] on input "Submit" at bounding box center [236, 389] width 53 height 33
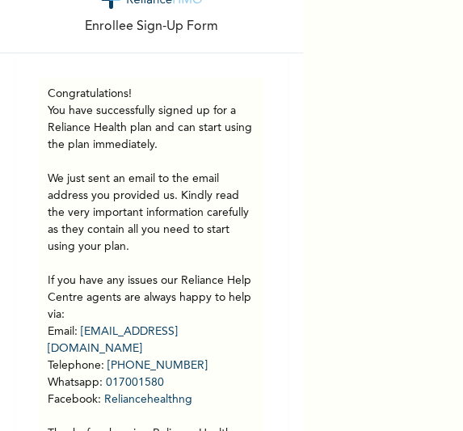
scroll to position [140, 0]
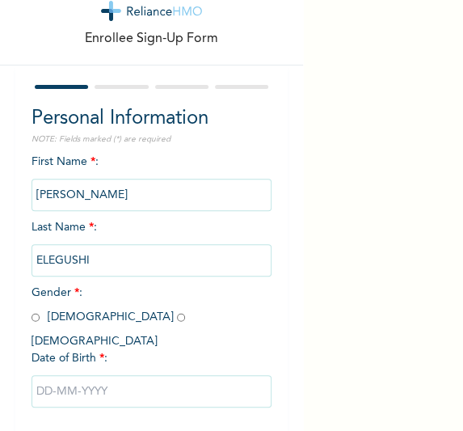
scroll to position [103, 0]
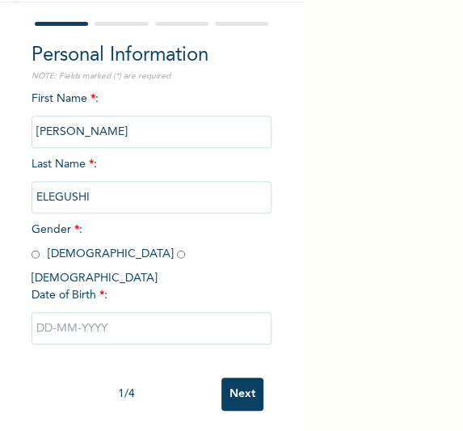
click at [34, 256] on input "radio" at bounding box center [36, 254] width 8 height 15
radio input "true"
click at [90, 318] on input "text" at bounding box center [152, 328] width 241 height 32
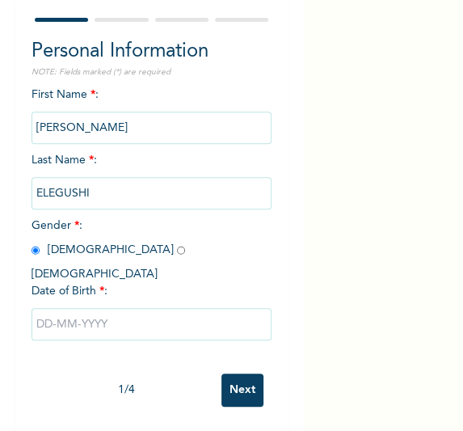
select select "9"
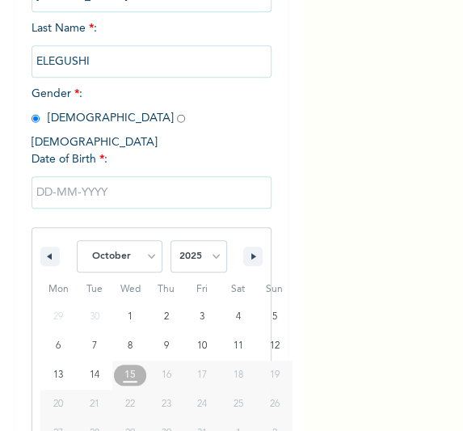
scroll to position [268, 0]
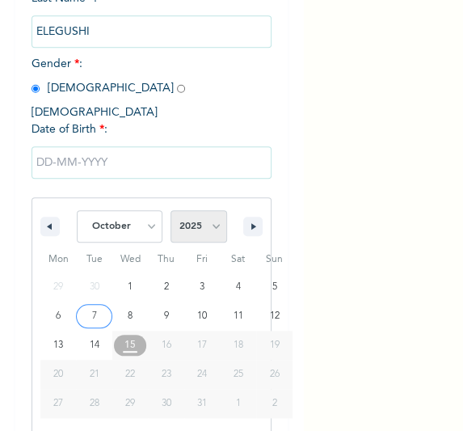
click at [200, 219] on select "2025 2024 2023 2022 2021 2020 2019 2018 2017 2016 2015 2014 2013 2012 2011 2010…" at bounding box center [199, 226] width 57 height 32
select select "2005"
click at [171, 210] on select "2025 2024 2023 2022 2021 2020 2019 2018 2017 2016 2015 2014 2013 2012 2011 2010…" at bounding box center [199, 226] width 57 height 32
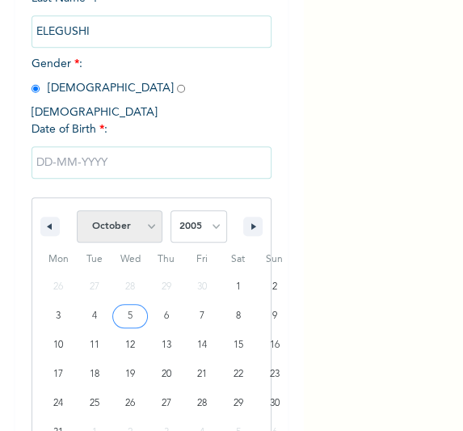
click at [150, 210] on select "January February March April May June July August September October November De…" at bounding box center [120, 226] width 86 height 32
select select "10"
click at [77, 210] on select "January February March April May June July August September October November De…" at bounding box center [120, 226] width 86 height 32
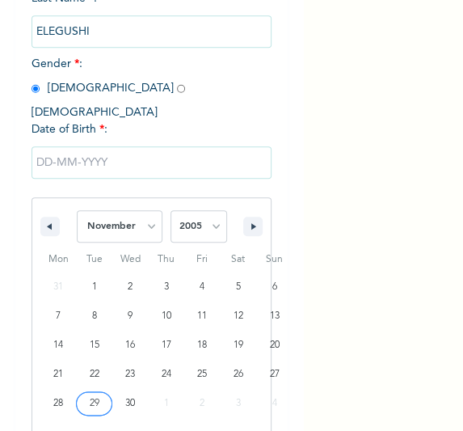
type input "11/29/2005"
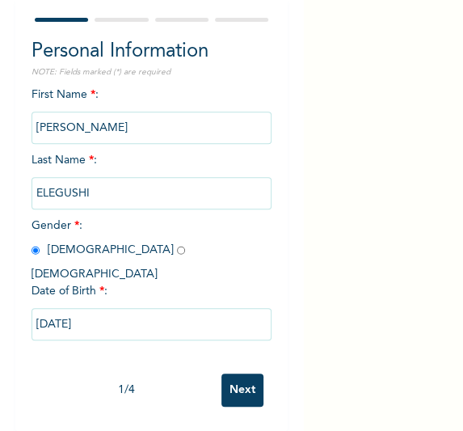
scroll to position [103, 0]
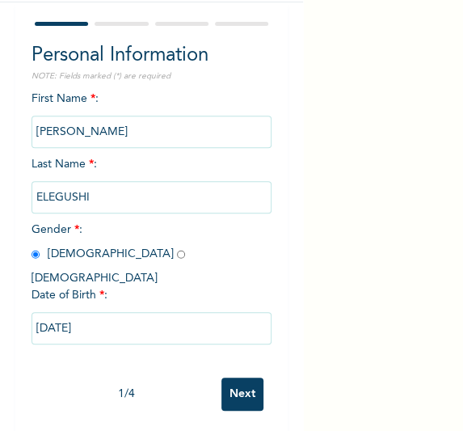
click at [230, 377] on input "Next" at bounding box center [242, 393] width 42 height 33
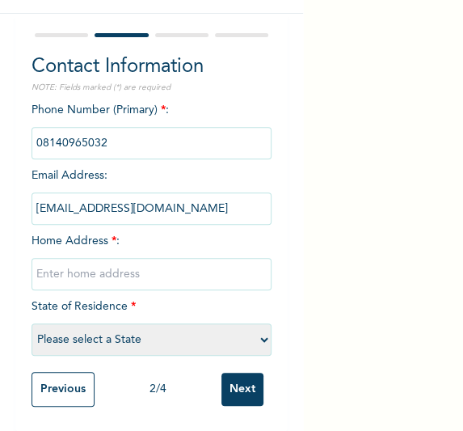
click at [149, 259] on input "text" at bounding box center [152, 274] width 241 height 32
type input "[GEOGRAPHIC_DATA]"
select select "25"
click at [232, 390] on input "Next" at bounding box center [242, 389] width 42 height 33
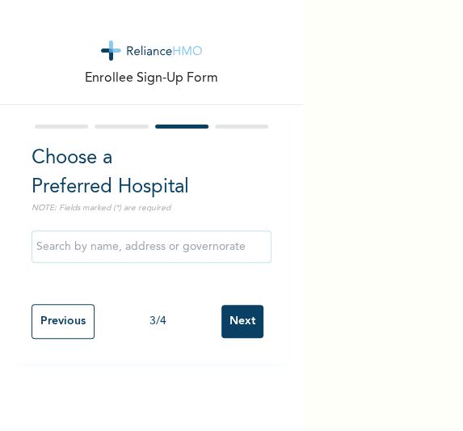
click at [247, 326] on input "Next" at bounding box center [242, 321] width 42 height 33
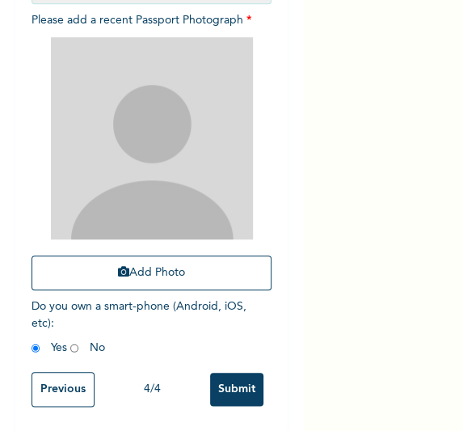
scroll to position [258, 0]
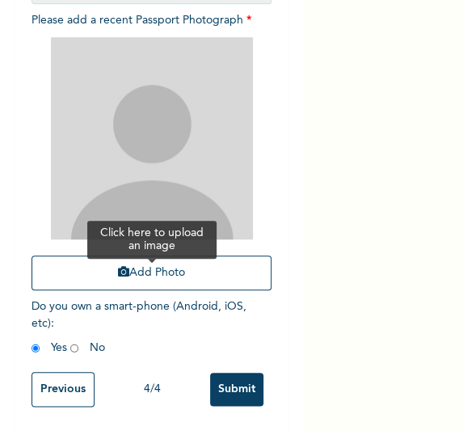
click at [151, 259] on button "Add Photo" at bounding box center [152, 272] width 241 height 35
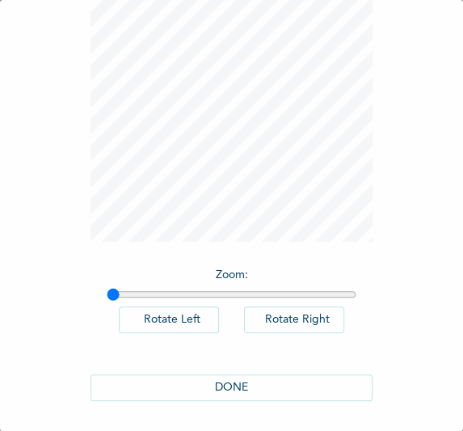
scroll to position [133, 0]
click at [263, 394] on button "DONE" at bounding box center [232, 386] width 283 height 27
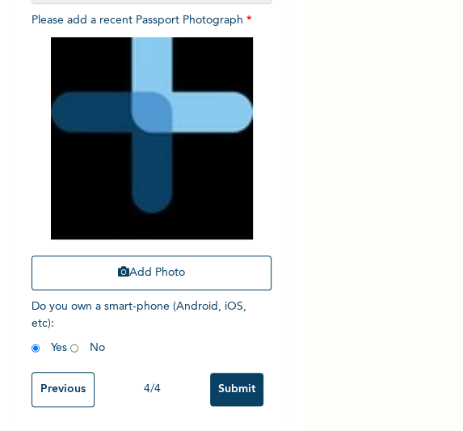
scroll to position [258, 0]
click at [220, 373] on input "Submit" at bounding box center [236, 389] width 53 height 33
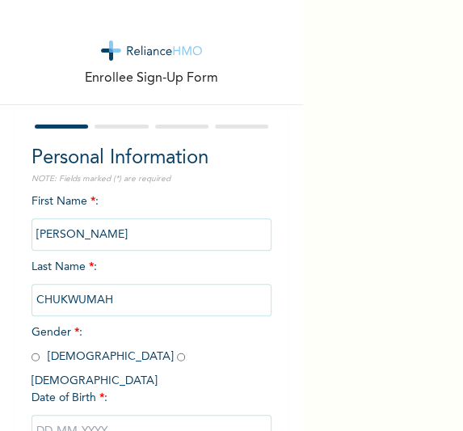
click at [33, 358] on input "radio" at bounding box center [36, 356] width 8 height 15
radio input "true"
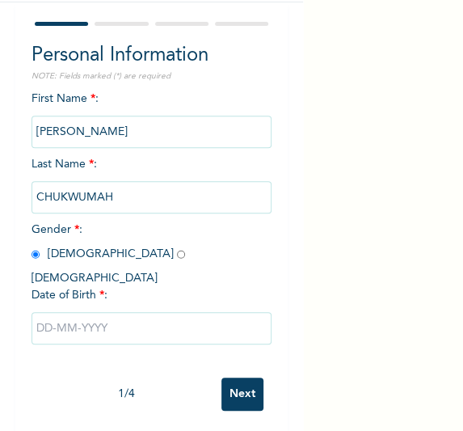
click at [80, 312] on input "text" at bounding box center [152, 328] width 241 height 32
select select "9"
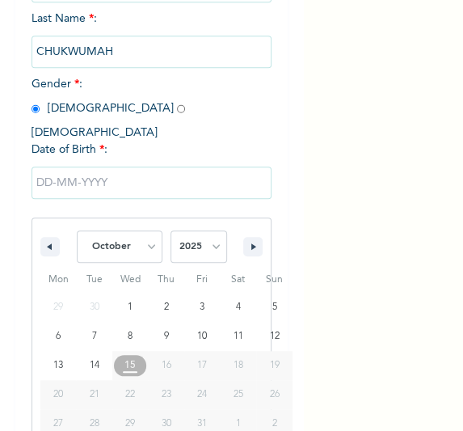
scroll to position [268, 0]
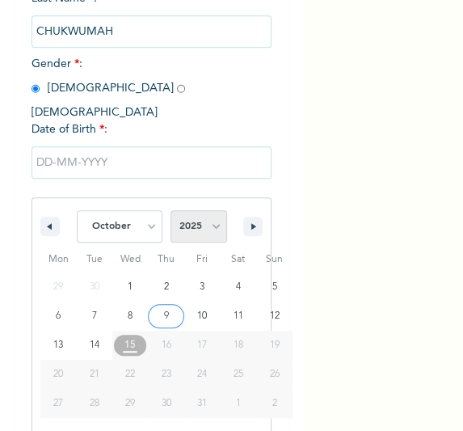
click at [217, 210] on select "2025 2024 2023 2022 2021 2020 2019 2018 2017 2016 2015 2014 2013 2012 2011 2010…" at bounding box center [199, 226] width 57 height 32
select select "1980"
click at [171, 210] on select "2025 2024 2023 2022 2021 2020 2019 2018 2017 2016 2015 2014 2013 2012 2011 2010…" at bounding box center [199, 226] width 57 height 32
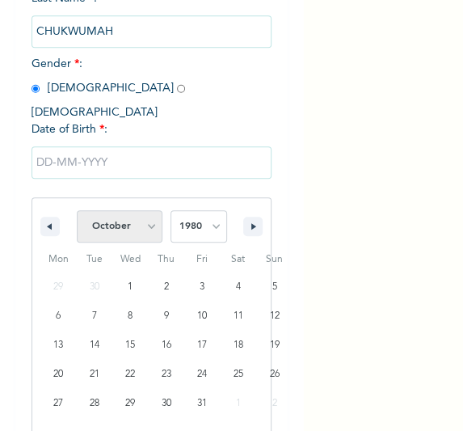
click at [121, 210] on select "January February March April May June July August September October November De…" at bounding box center [120, 226] width 86 height 32
select select "2"
click at [77, 210] on select "January February March April May June July August September October November De…" at bounding box center [120, 226] width 86 height 32
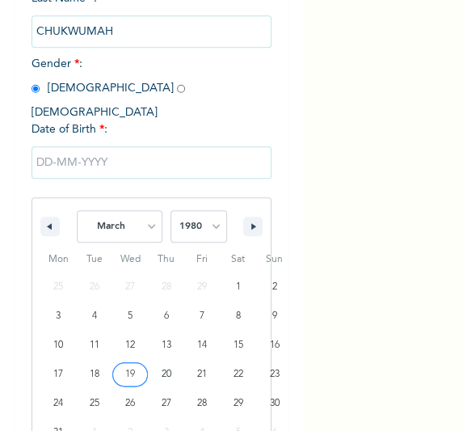
type input "[DATE]"
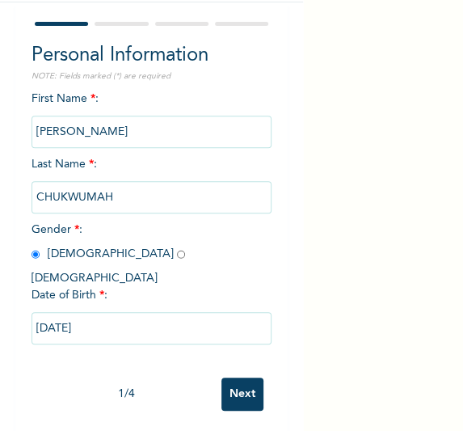
click at [230, 381] on input "Next" at bounding box center [242, 393] width 42 height 33
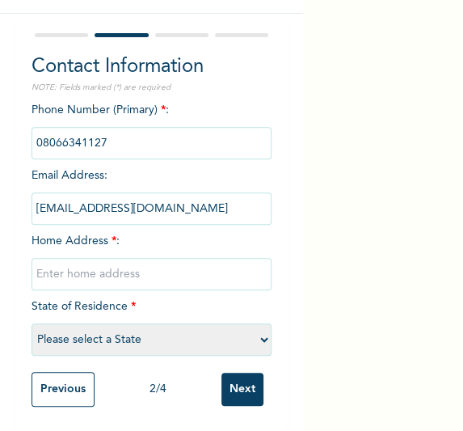
click at [126, 258] on input "text" at bounding box center [152, 274] width 241 height 32
type input "[GEOGRAPHIC_DATA]"
select select "25"
click at [232, 383] on input "Next" at bounding box center [242, 389] width 42 height 33
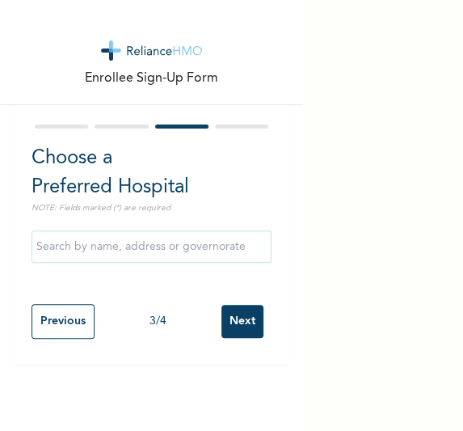
scroll to position [0, 0]
click at [238, 312] on input "Next" at bounding box center [242, 321] width 42 height 33
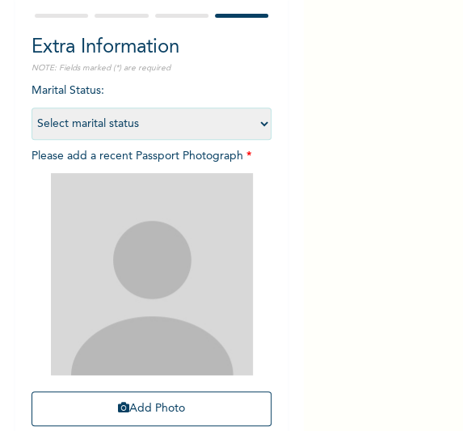
scroll to position [258, 0]
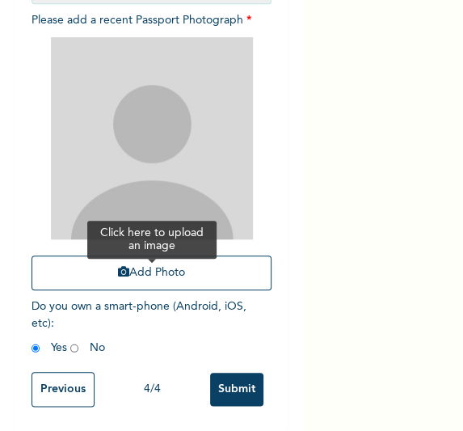
click at [130, 255] on button "Add Photo" at bounding box center [152, 272] width 241 height 35
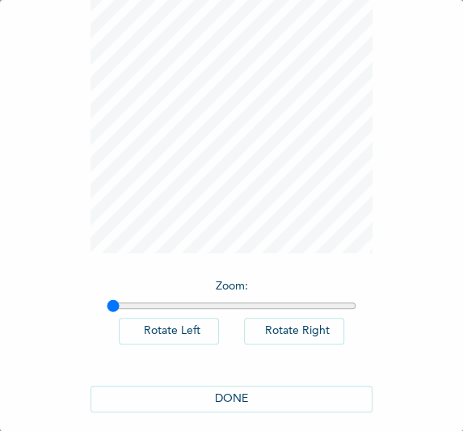
scroll to position [133, 0]
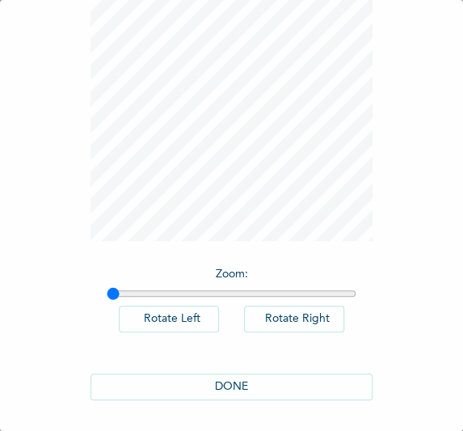
click at [242, 390] on button "DONE" at bounding box center [232, 386] width 283 height 27
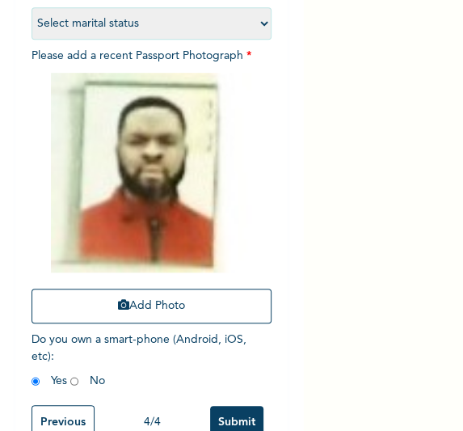
scroll to position [256, 0]
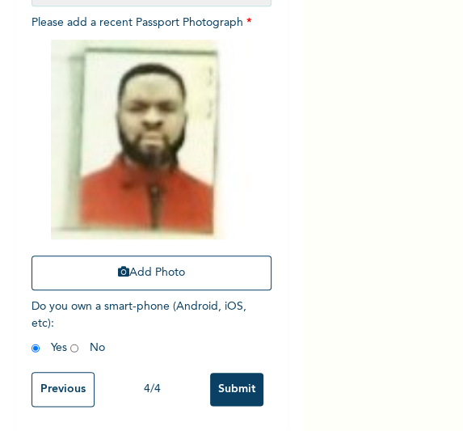
click at [215, 387] on input "Submit" at bounding box center [236, 389] width 53 height 33
